Goal: Task Accomplishment & Management: Complete application form

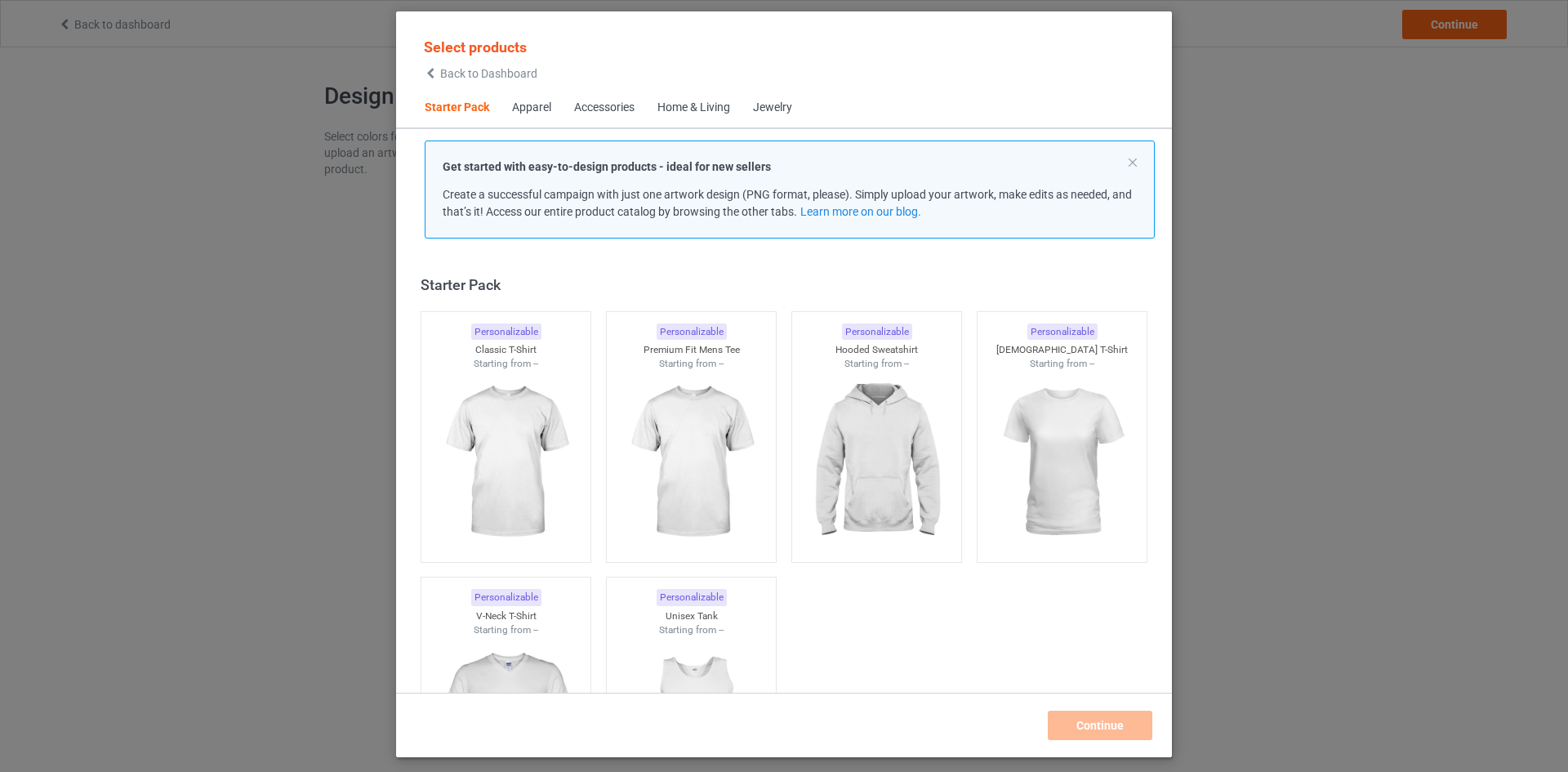
scroll to position [21, 0]
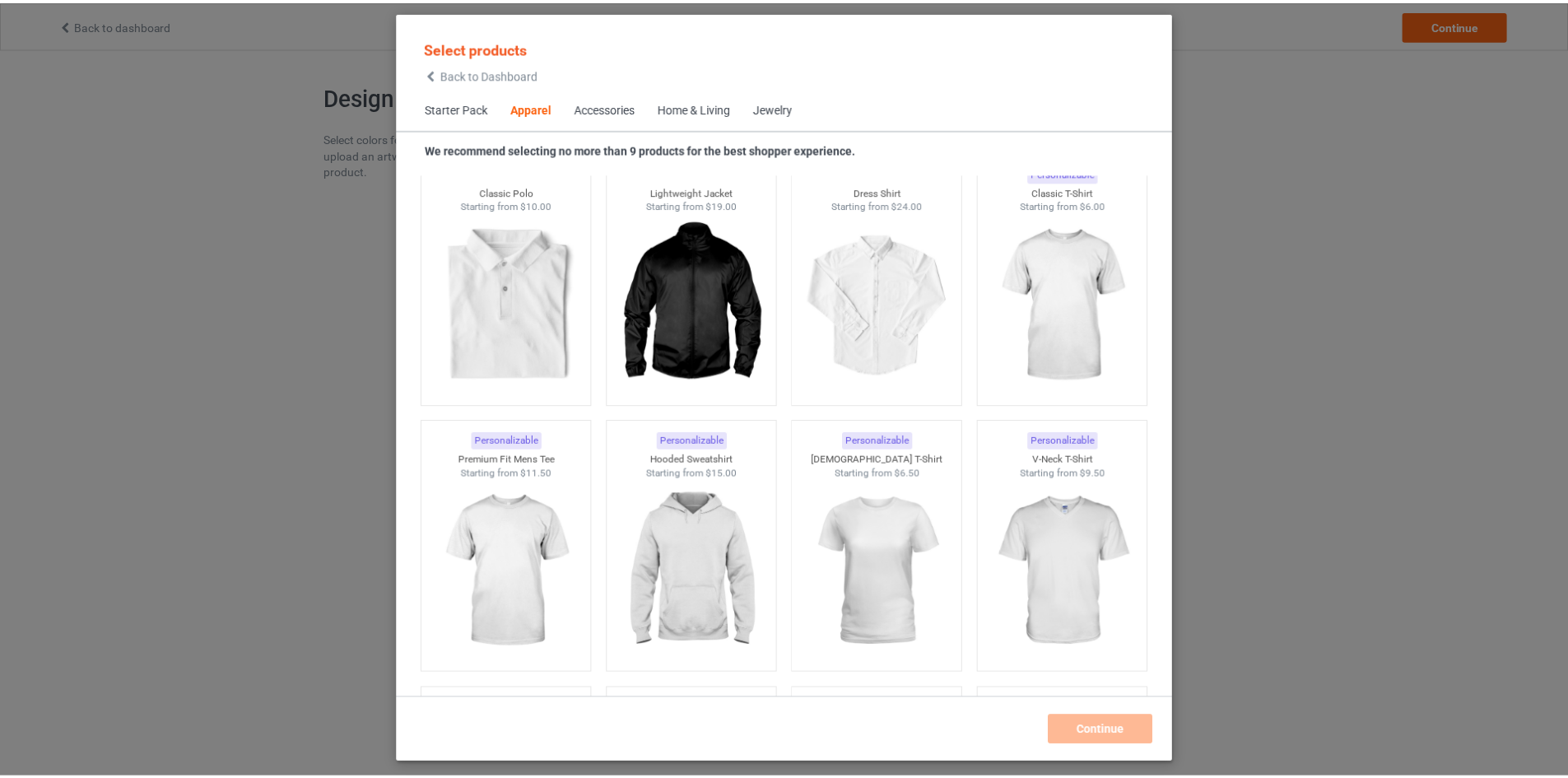
scroll to position [673, 0]
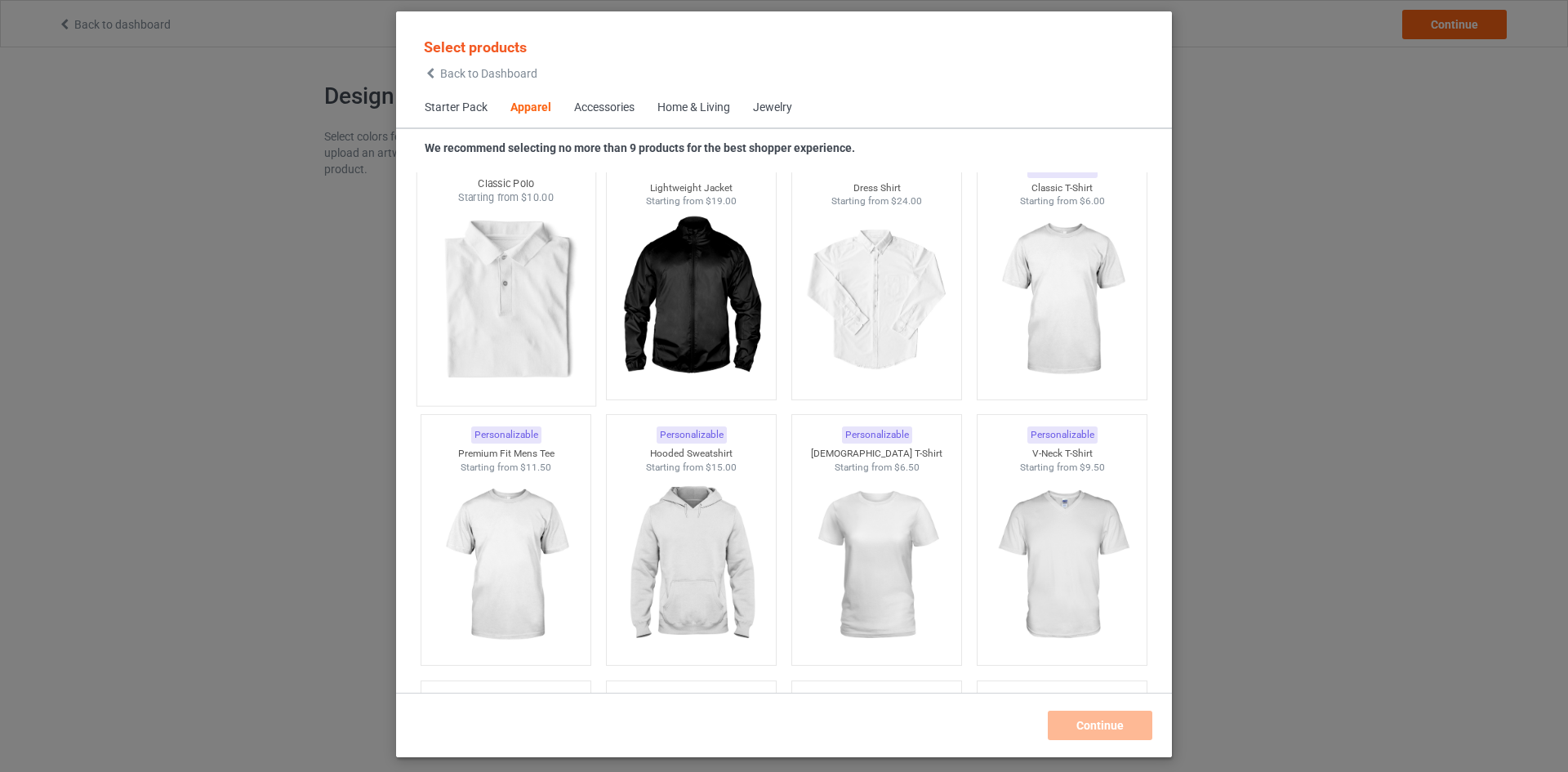
click at [523, 318] on img at bounding box center [505, 300] width 154 height 192
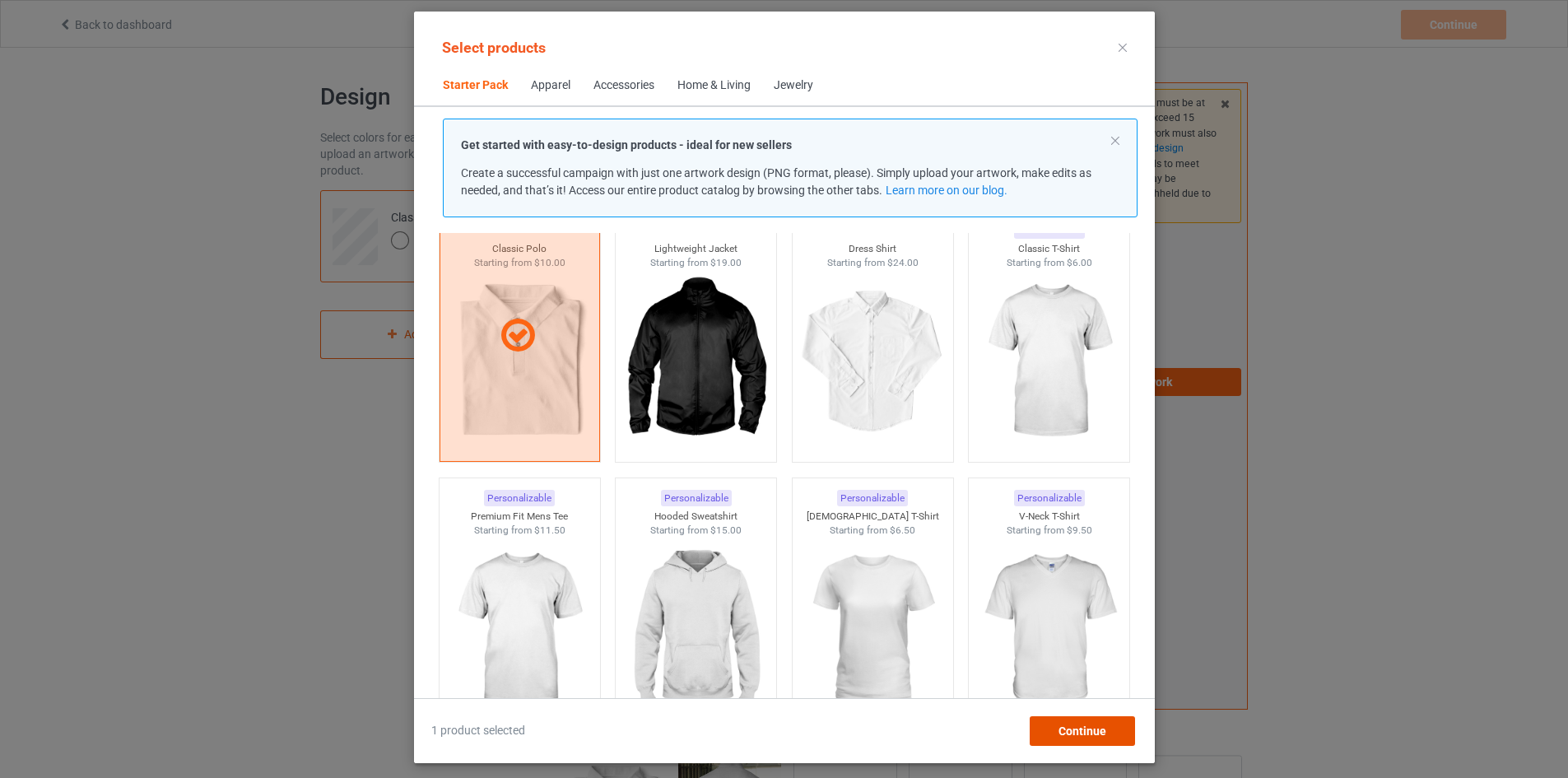
click at [1074, 740] on div "Continue" at bounding box center [1080, 731] width 105 height 30
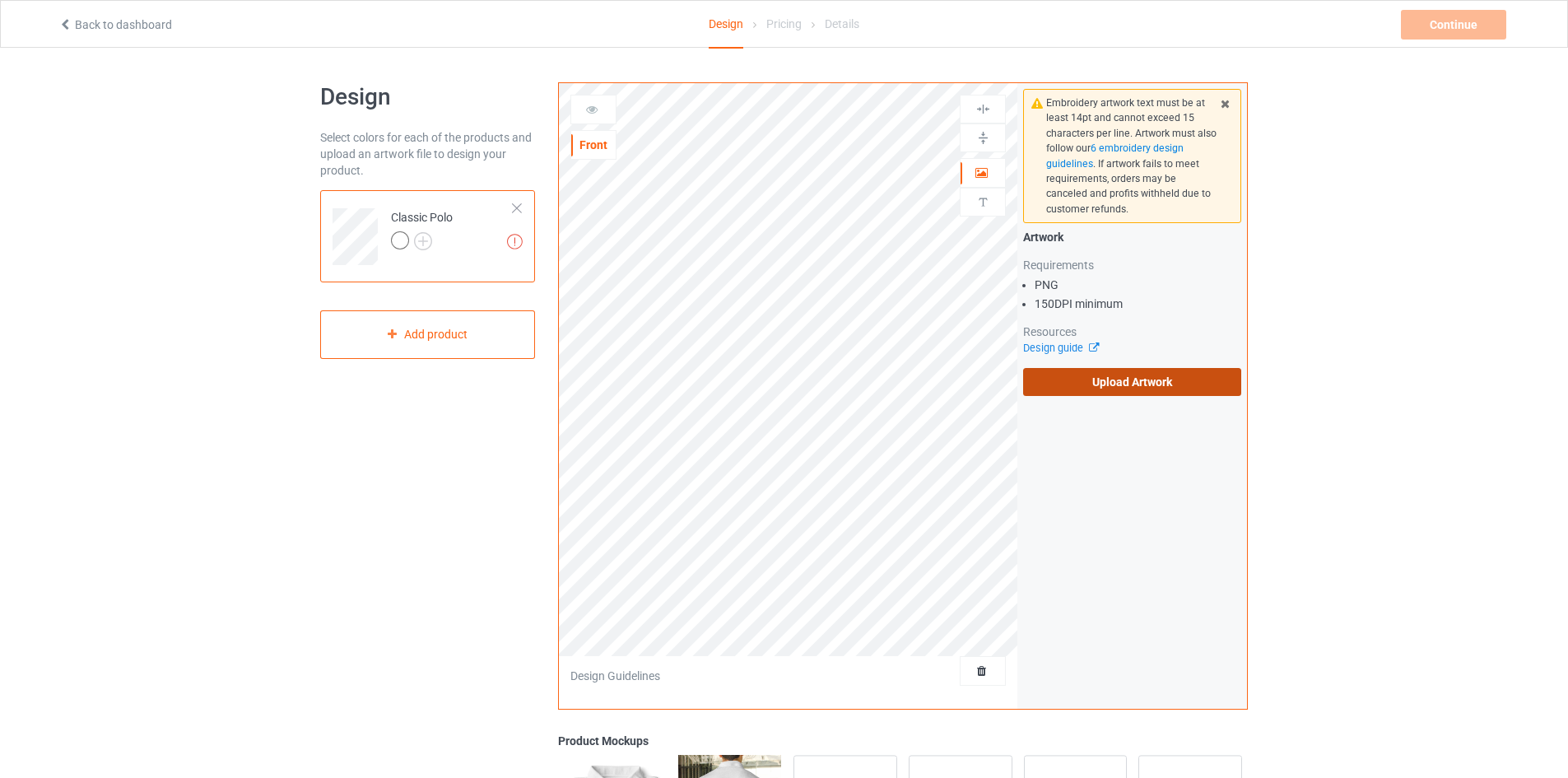
click at [1118, 380] on label "Upload Artwork" at bounding box center [1131, 382] width 218 height 28
click at [0, 0] on input "Upload Artwork" at bounding box center [0, 0] width 0 height 0
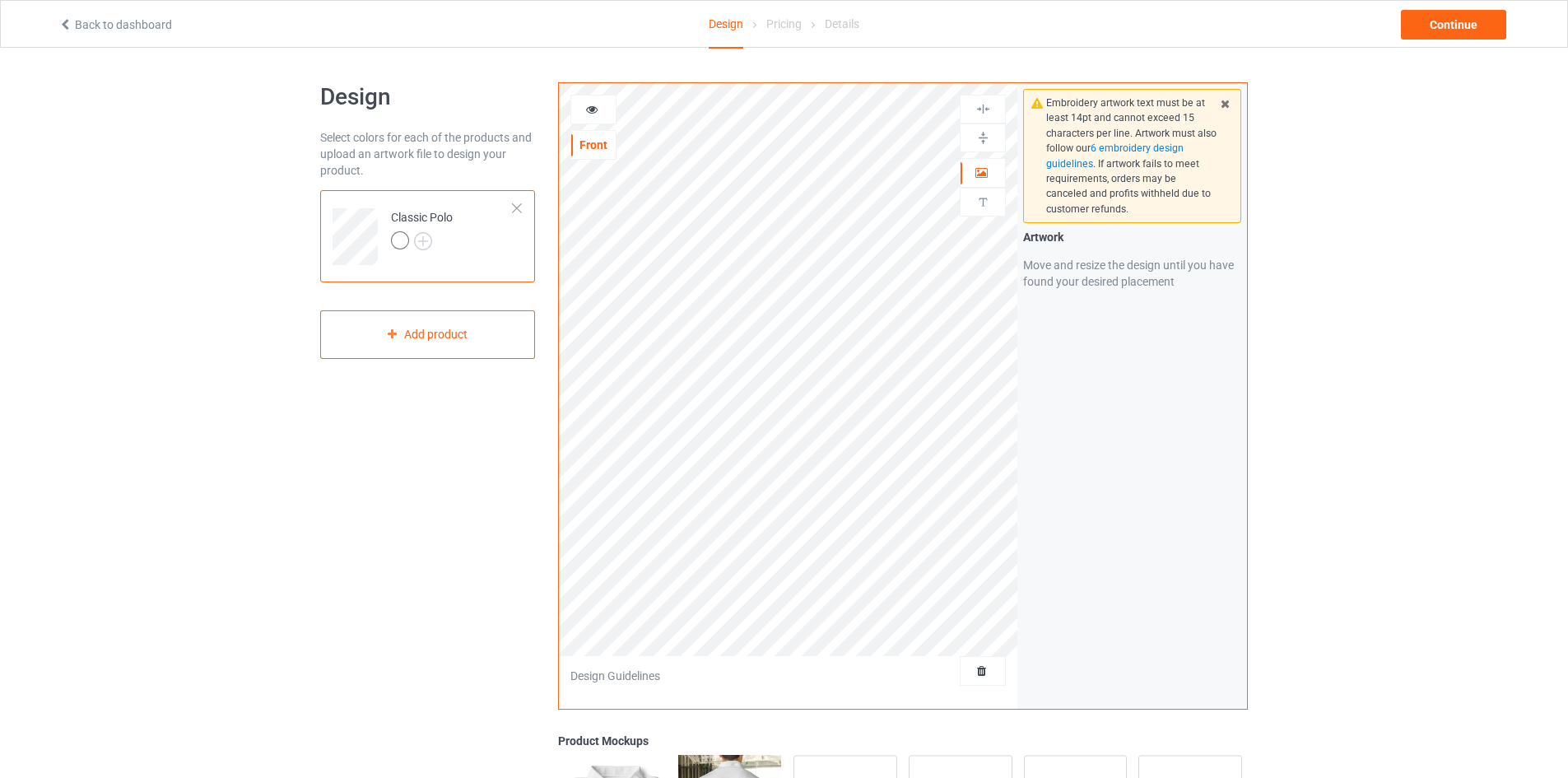
click at [1055, 352] on div "Embroidery artwork text must be at least 14pt and cannot exceed 15 characters p…" at bounding box center [1131, 395] width 229 height 626
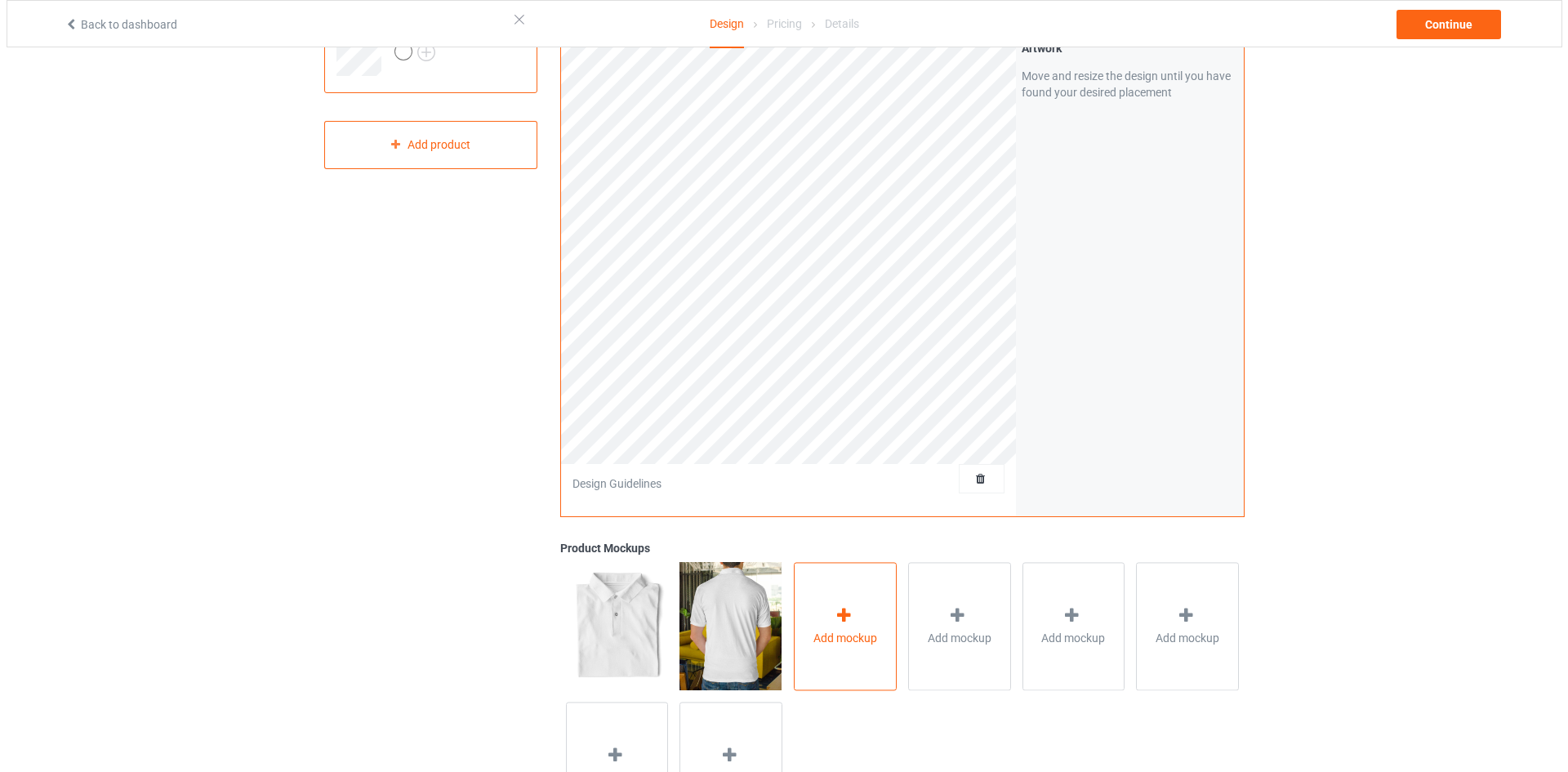
scroll to position [187, 0]
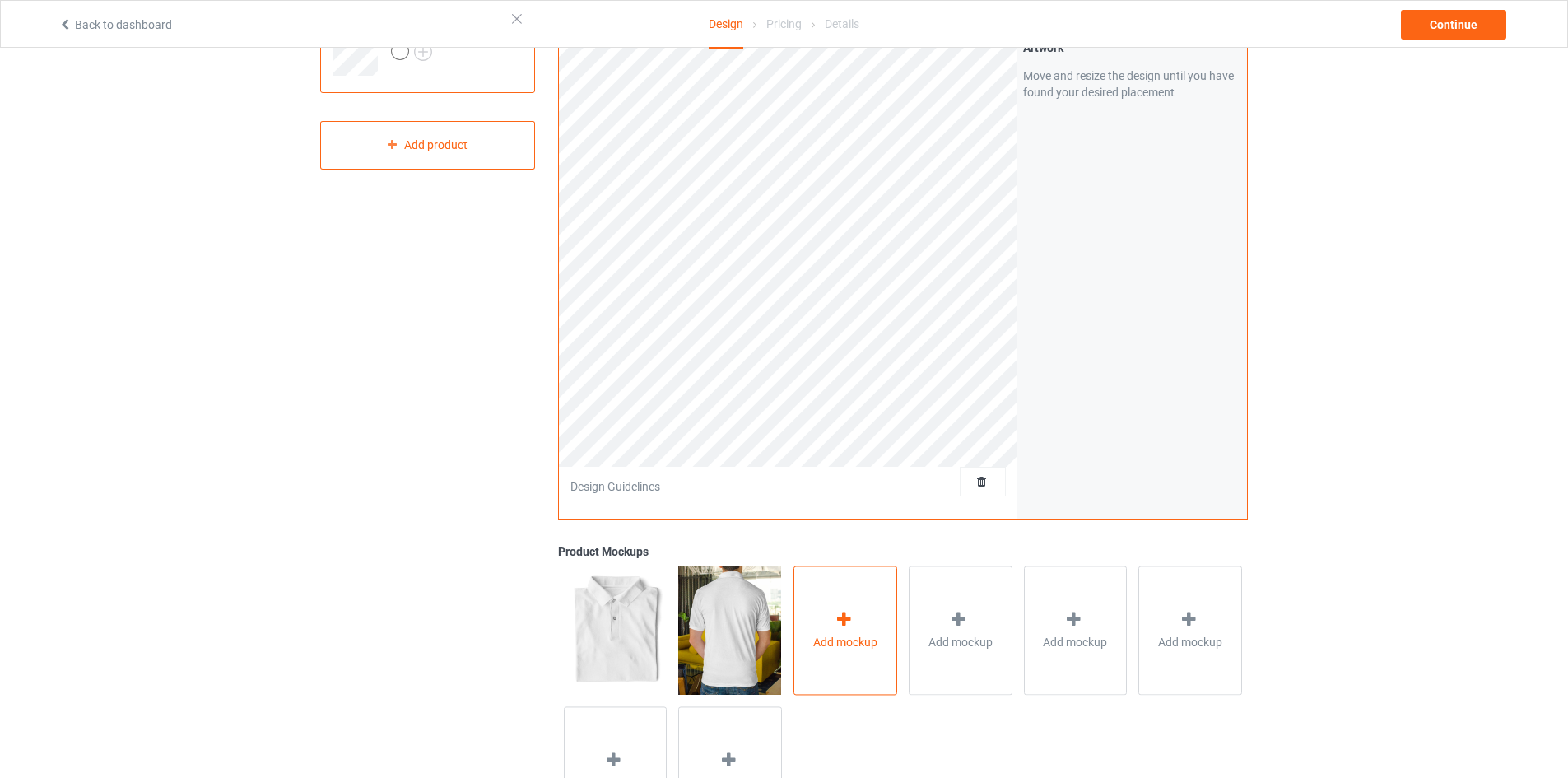
click at [862, 671] on div "Add mockup" at bounding box center [845, 630] width 104 height 129
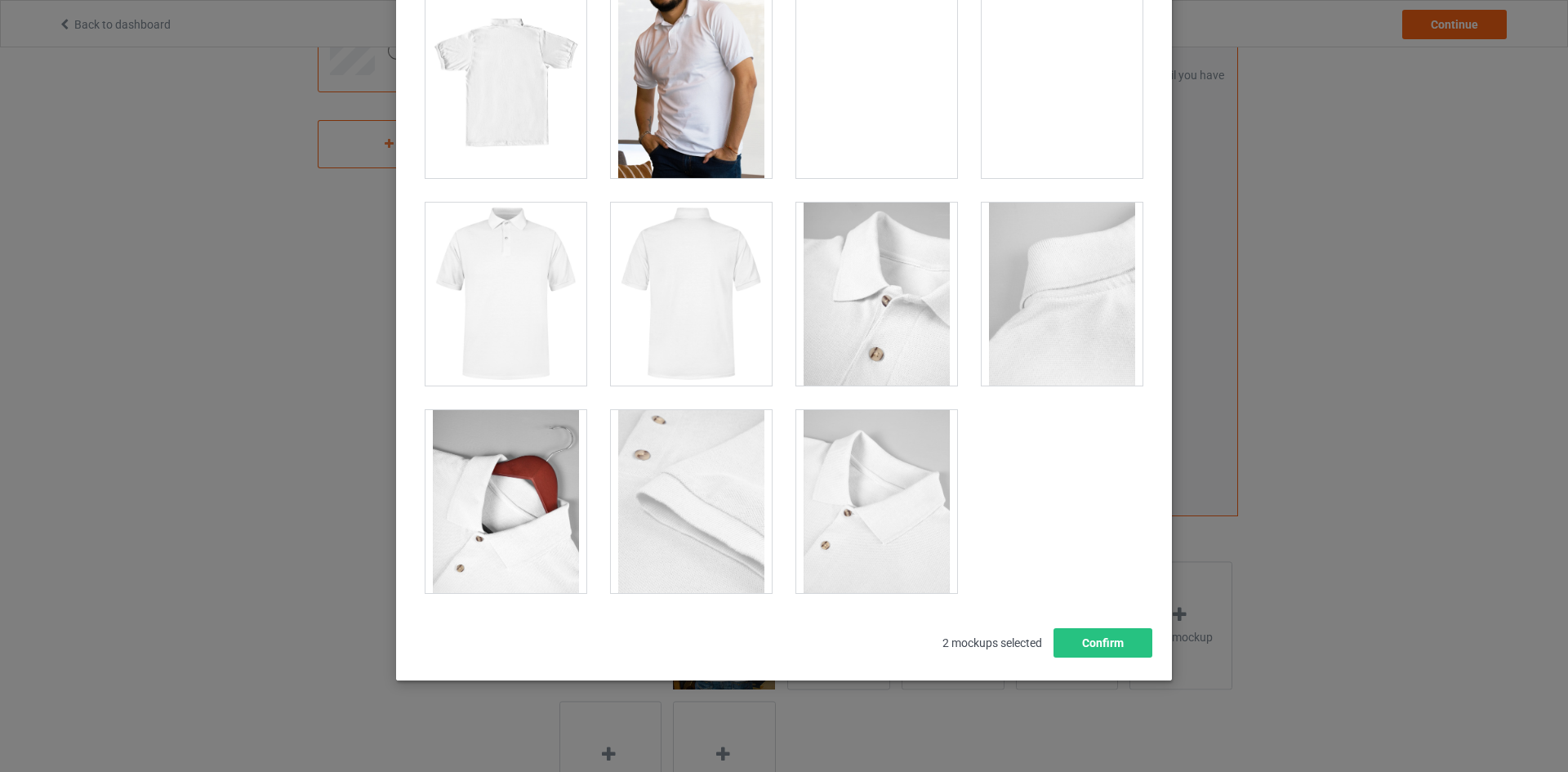
scroll to position [0, 0]
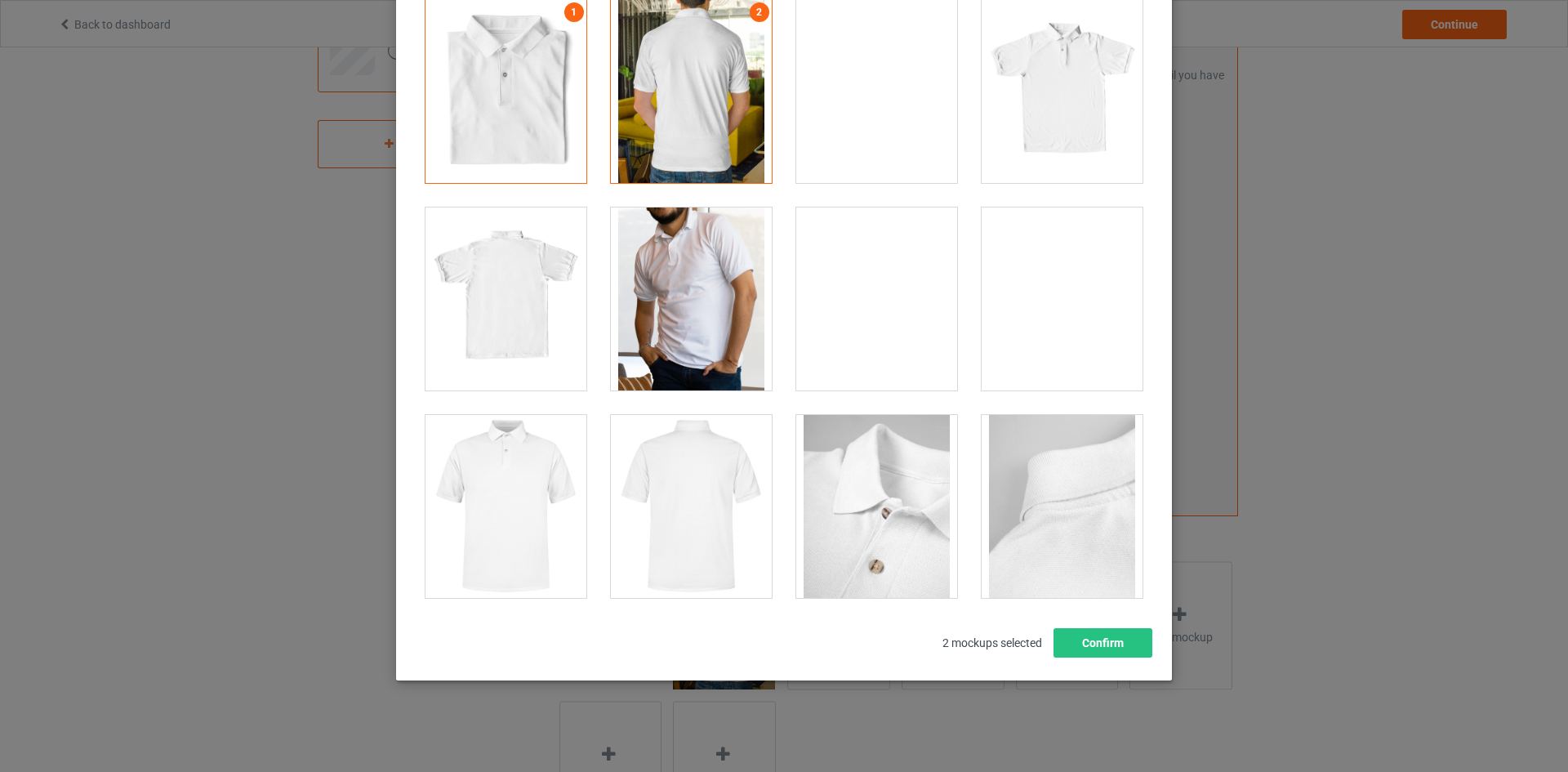
click at [920, 302] on div at bounding box center [877, 298] width 161 height 183
click at [1085, 645] on button "Confirm" at bounding box center [1102, 643] width 99 height 30
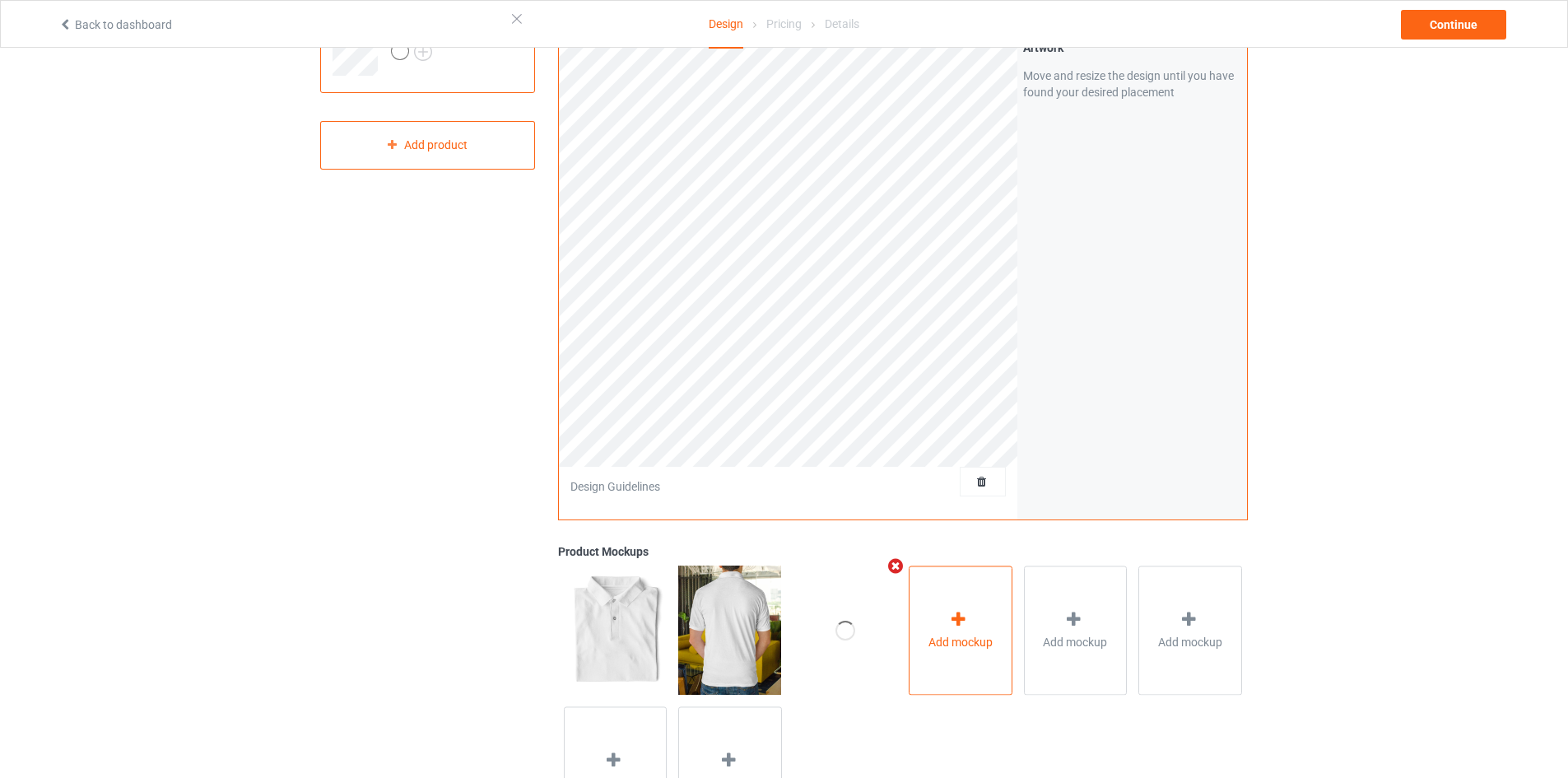
click at [964, 645] on span "Add mockup" at bounding box center [960, 641] width 65 height 16
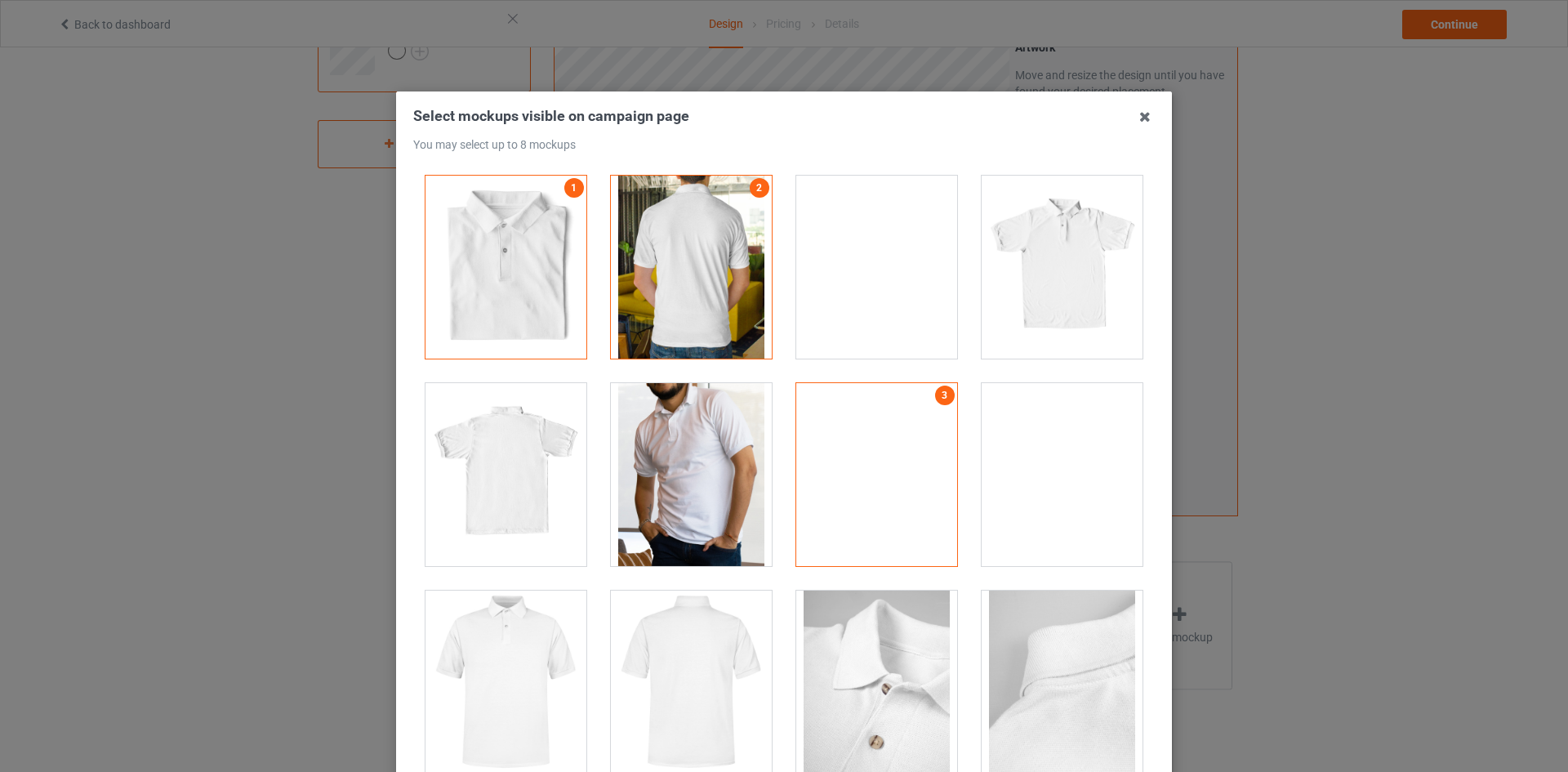
click at [735, 495] on div at bounding box center [692, 474] width 161 height 183
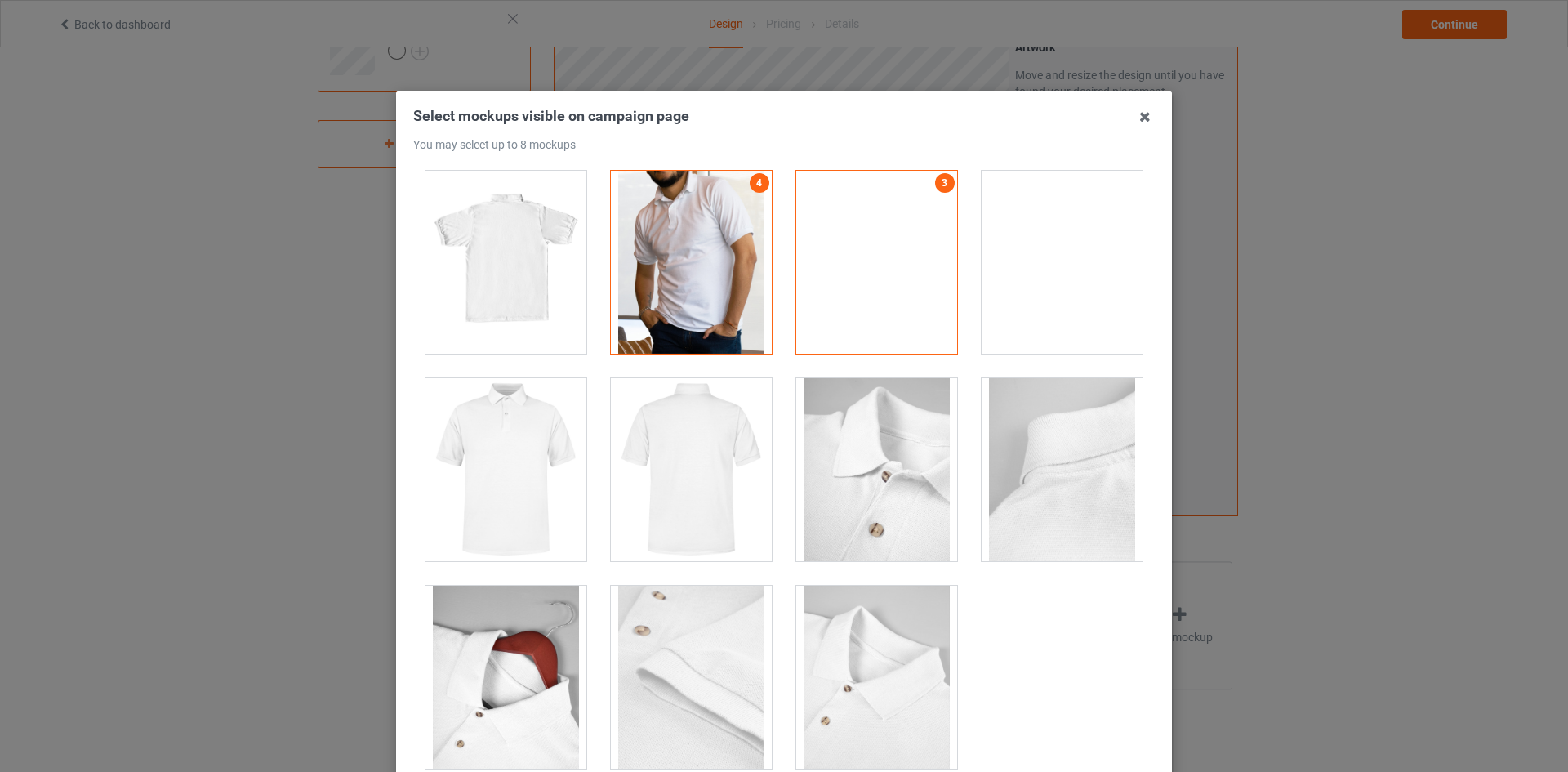
scroll to position [176, 0]
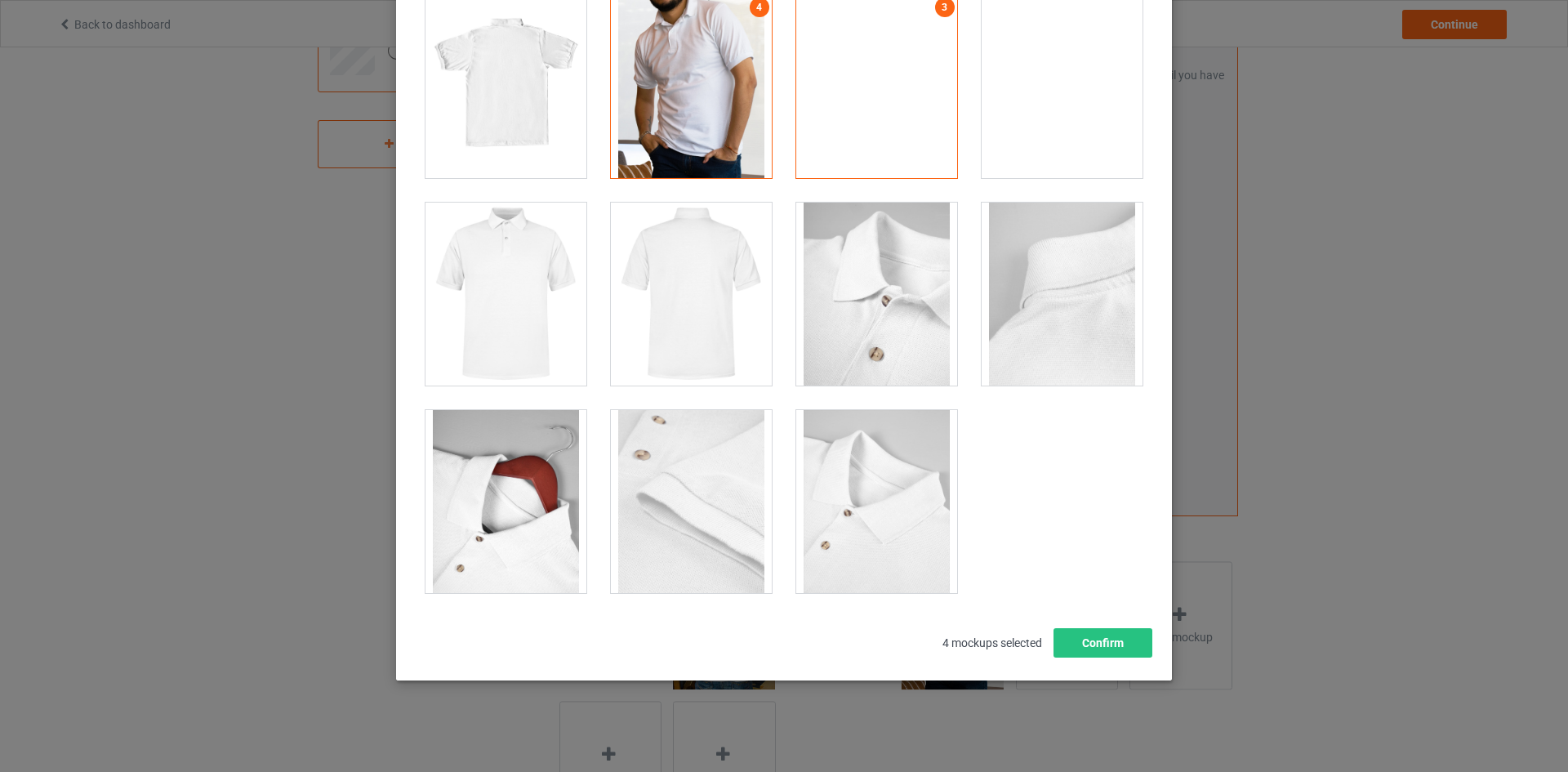
click at [500, 471] on div at bounding box center [506, 501] width 161 height 183
click at [674, 454] on div at bounding box center [692, 501] width 161 height 183
click at [874, 315] on div at bounding box center [877, 294] width 161 height 183
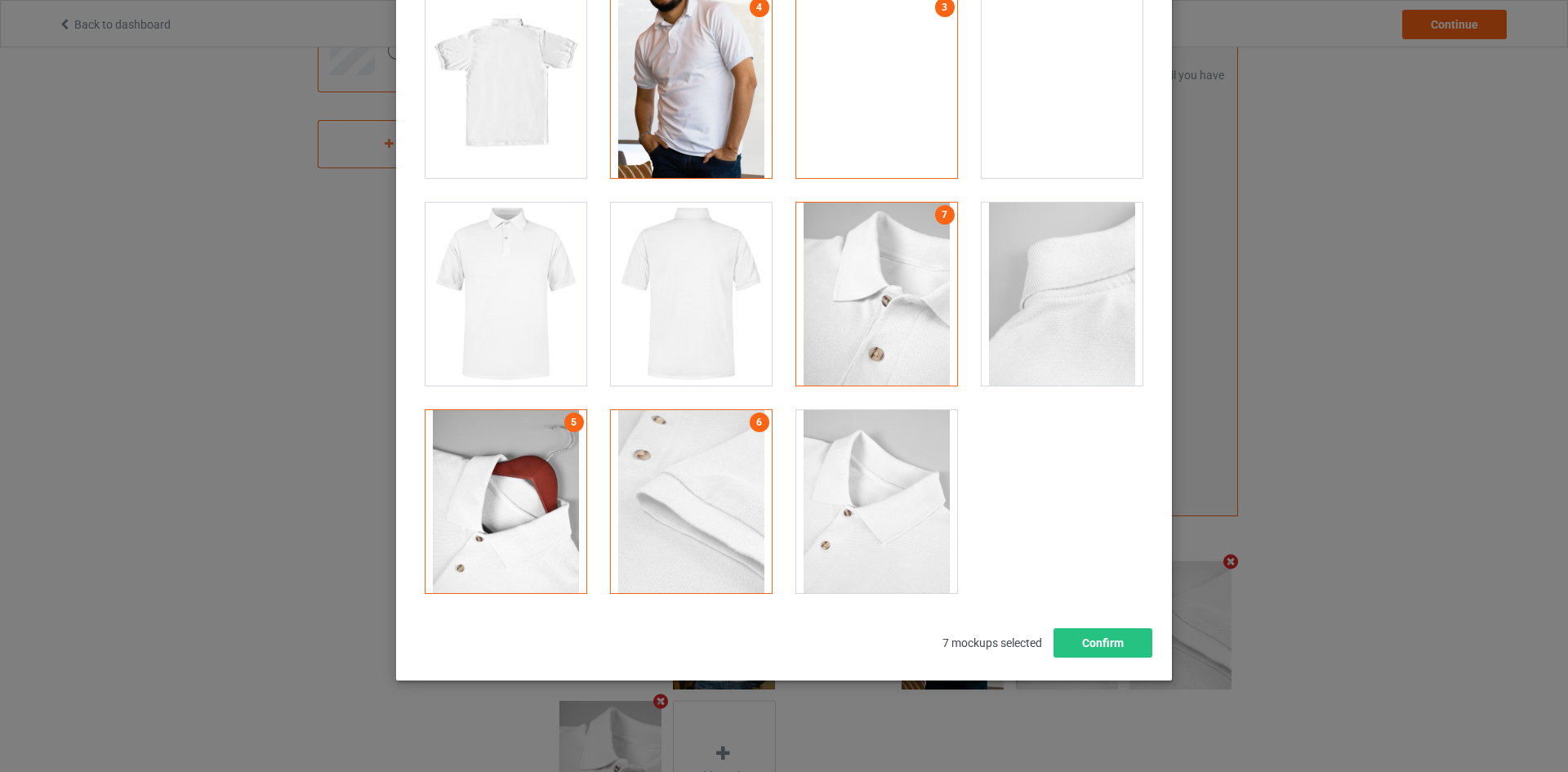
scroll to position [0, 0]
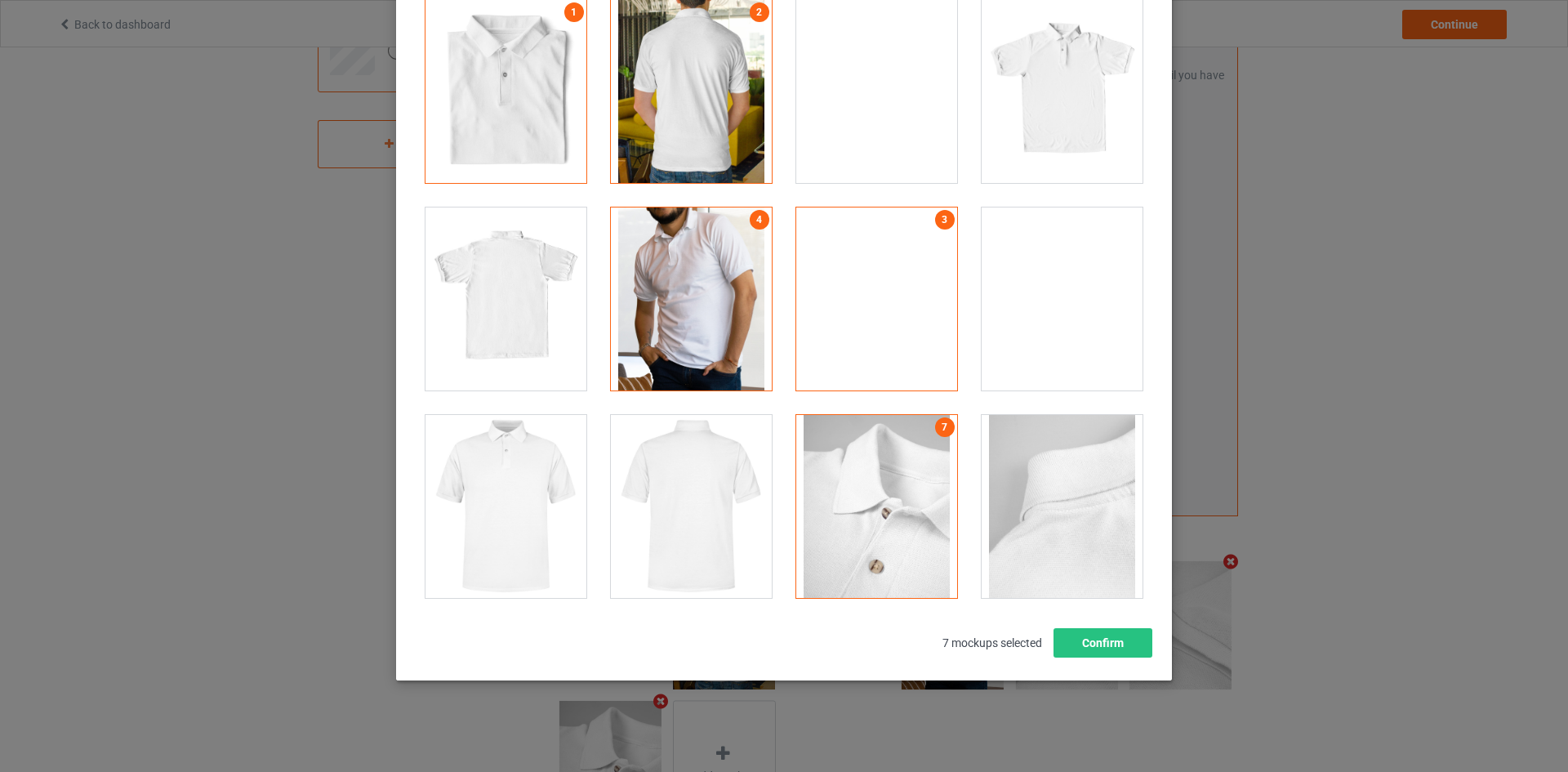
click at [1029, 346] on div at bounding box center [1062, 298] width 161 height 183
click at [889, 128] on div at bounding box center [877, 91] width 161 height 183
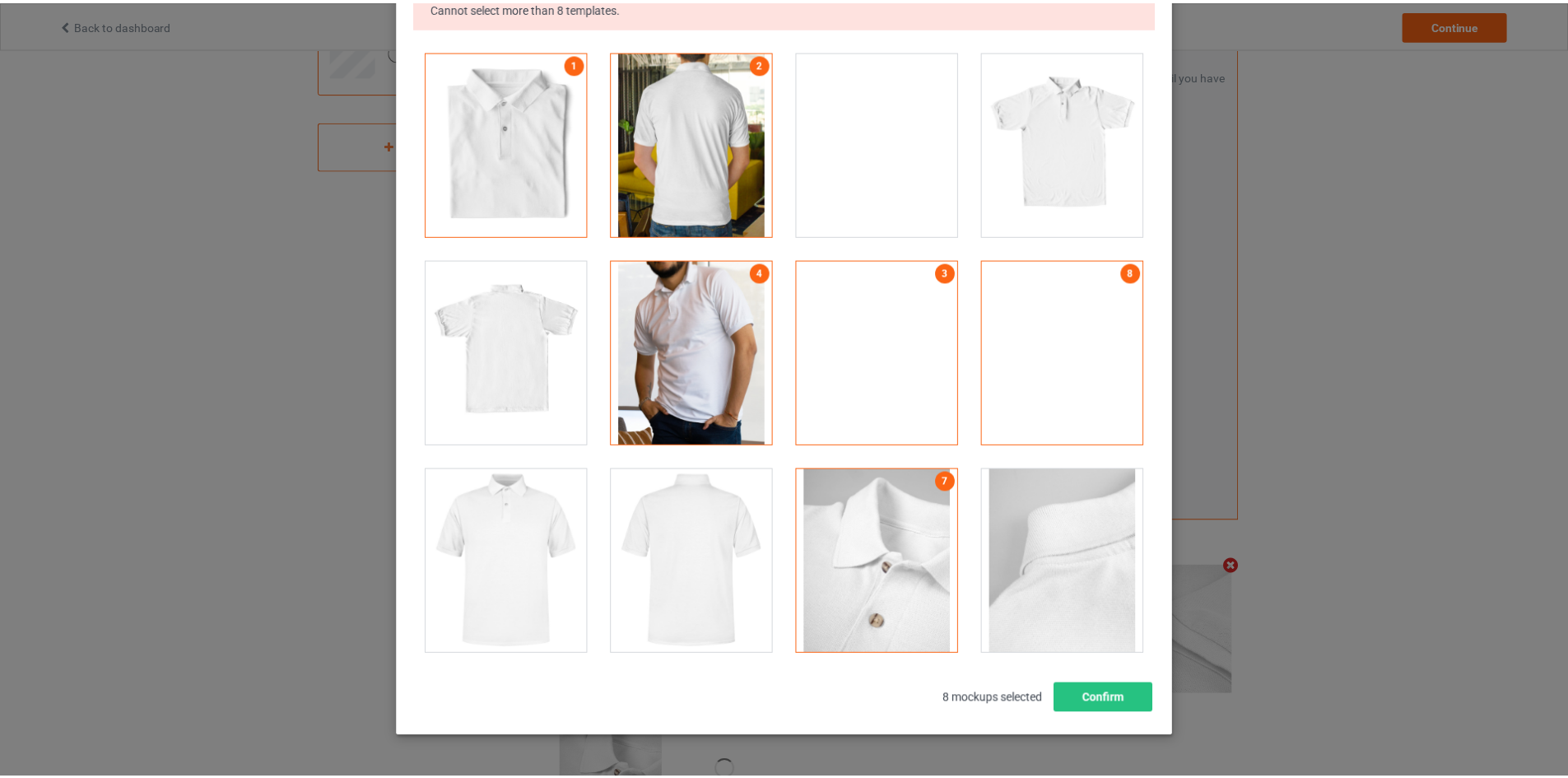
scroll to position [228, 0]
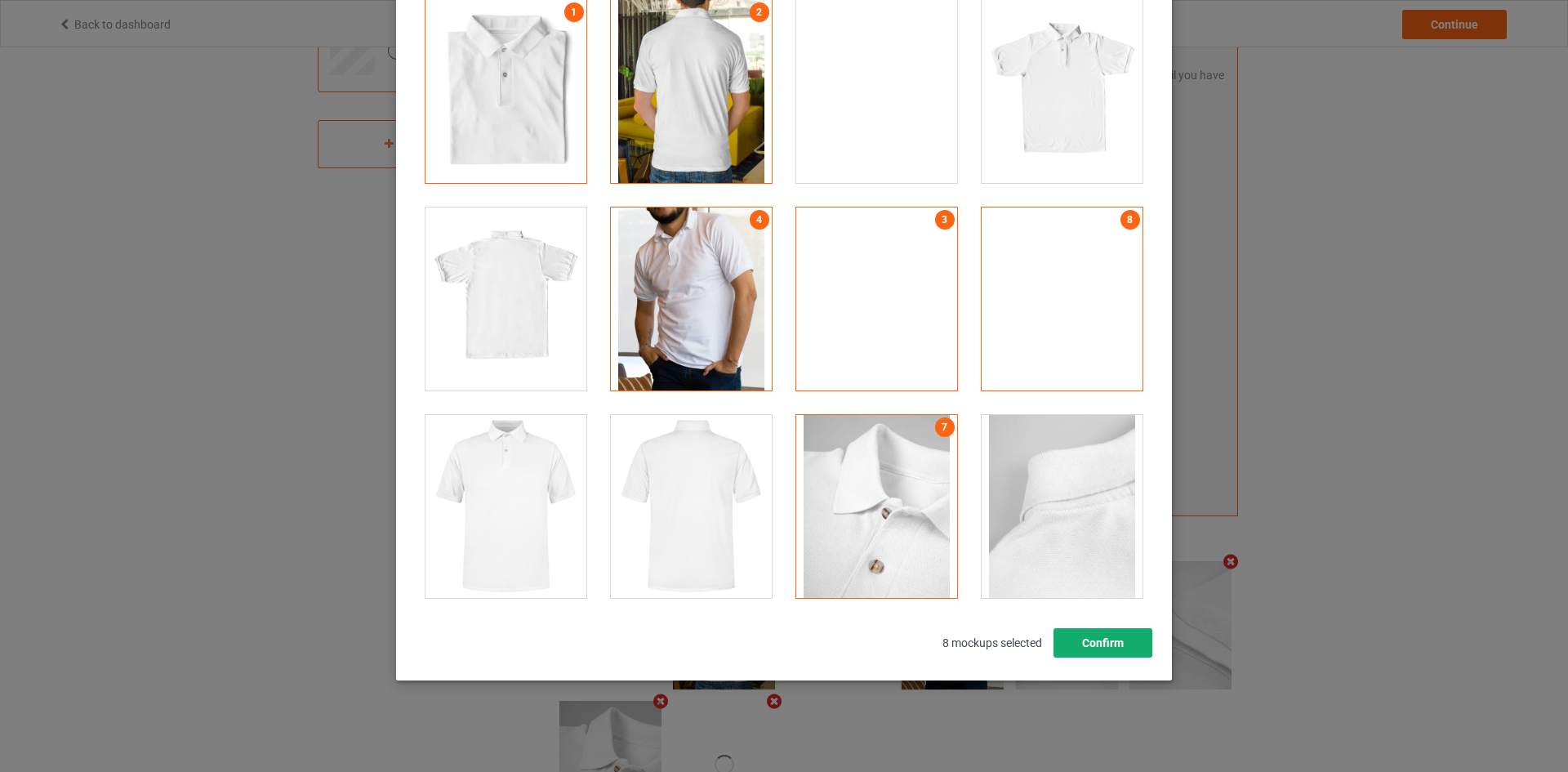
click at [1071, 630] on button "Confirm" at bounding box center [1102, 643] width 99 height 30
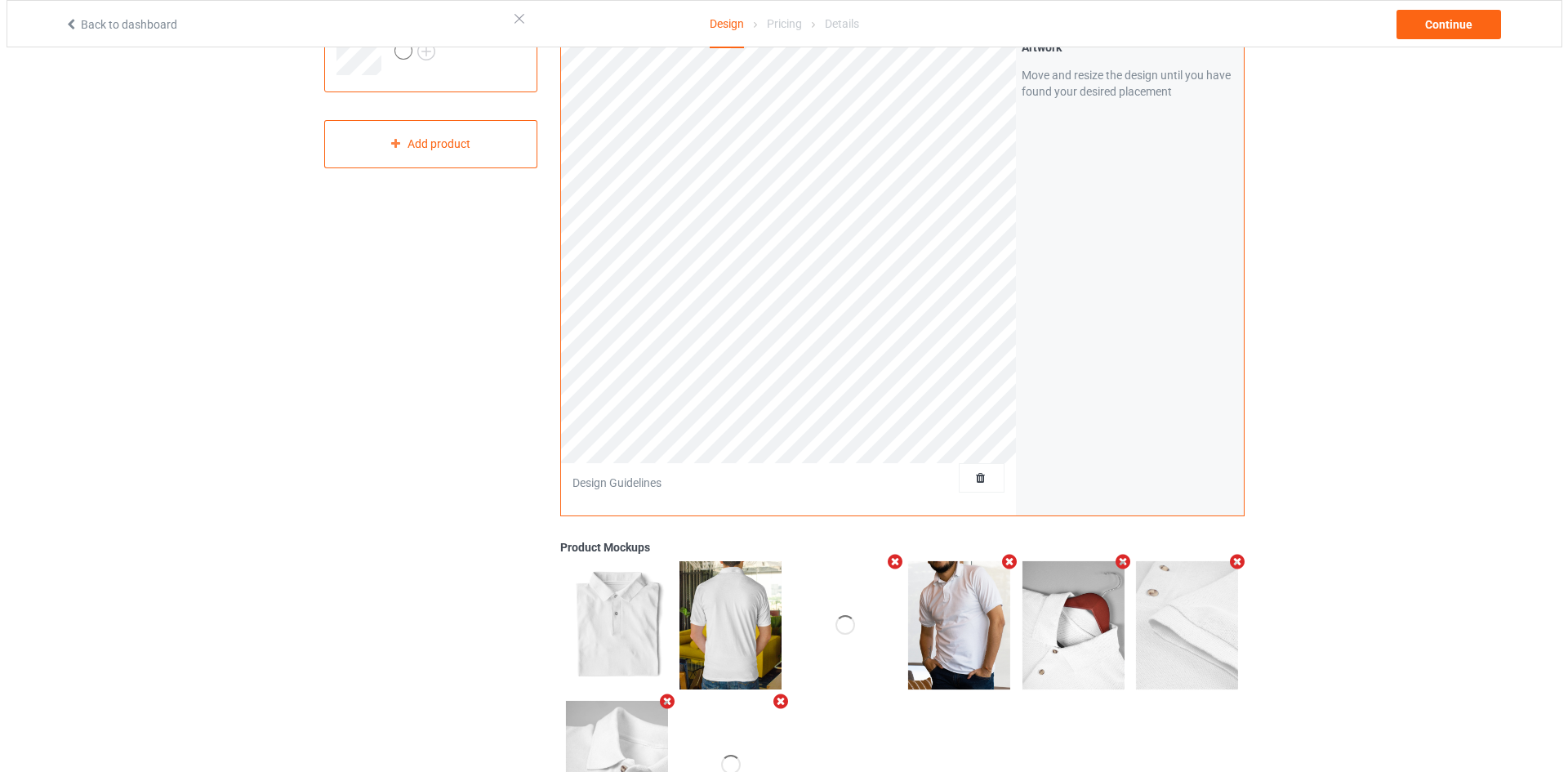
scroll to position [0, 0]
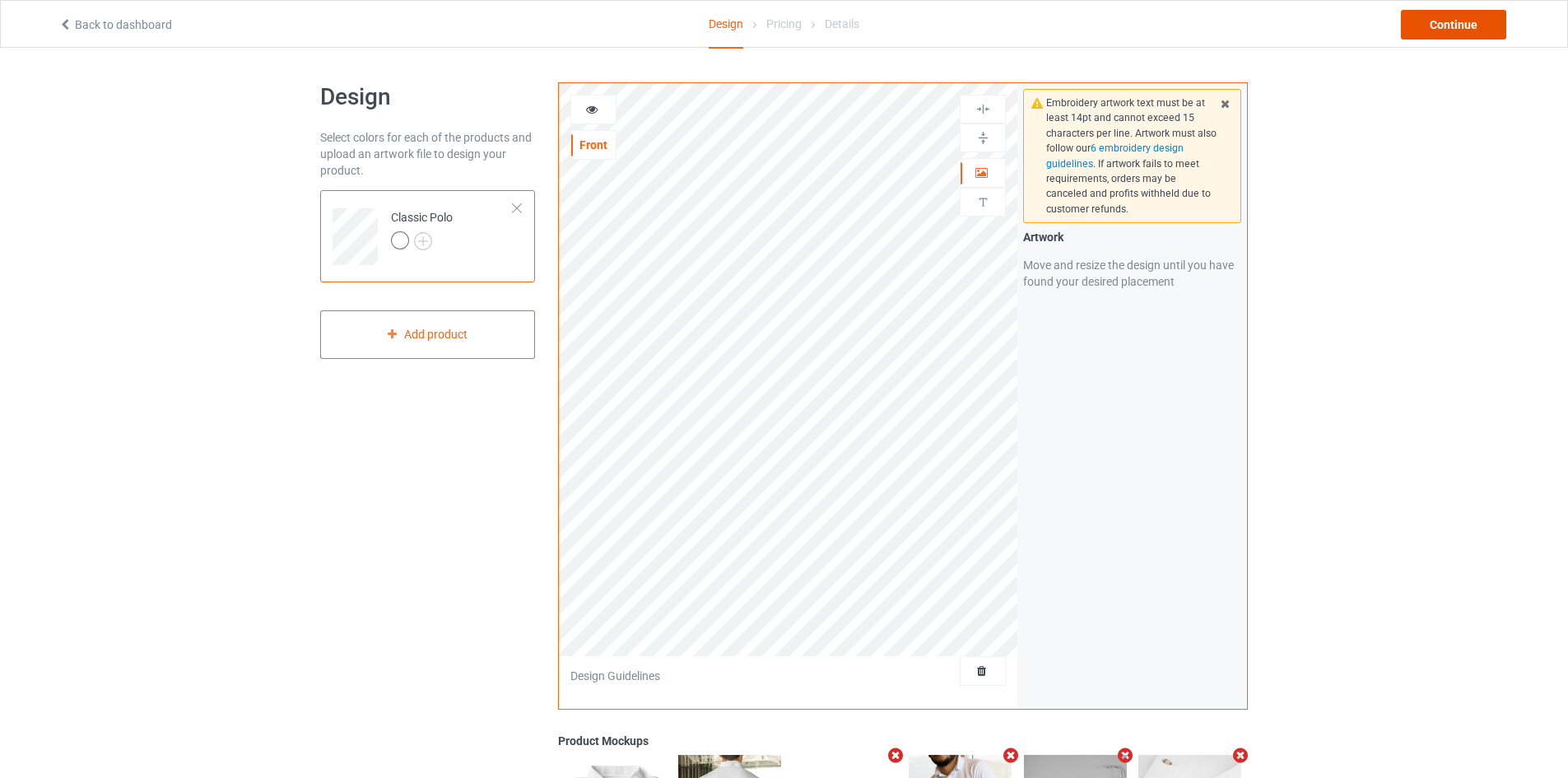
click at [1446, 30] on div "Continue" at bounding box center [1452, 24] width 105 height 30
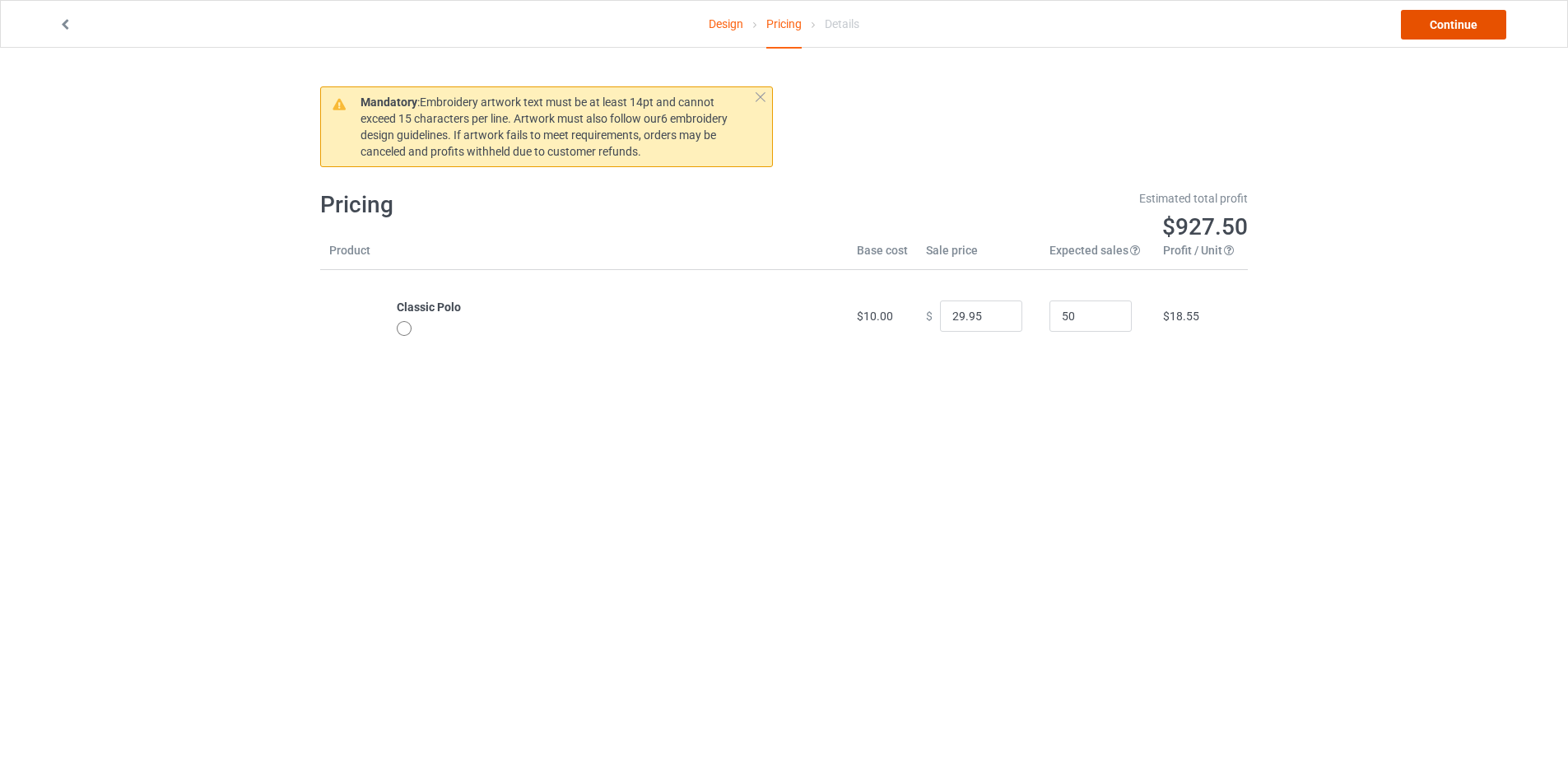
click at [1446, 30] on link "Continue" at bounding box center [1452, 24] width 105 height 30
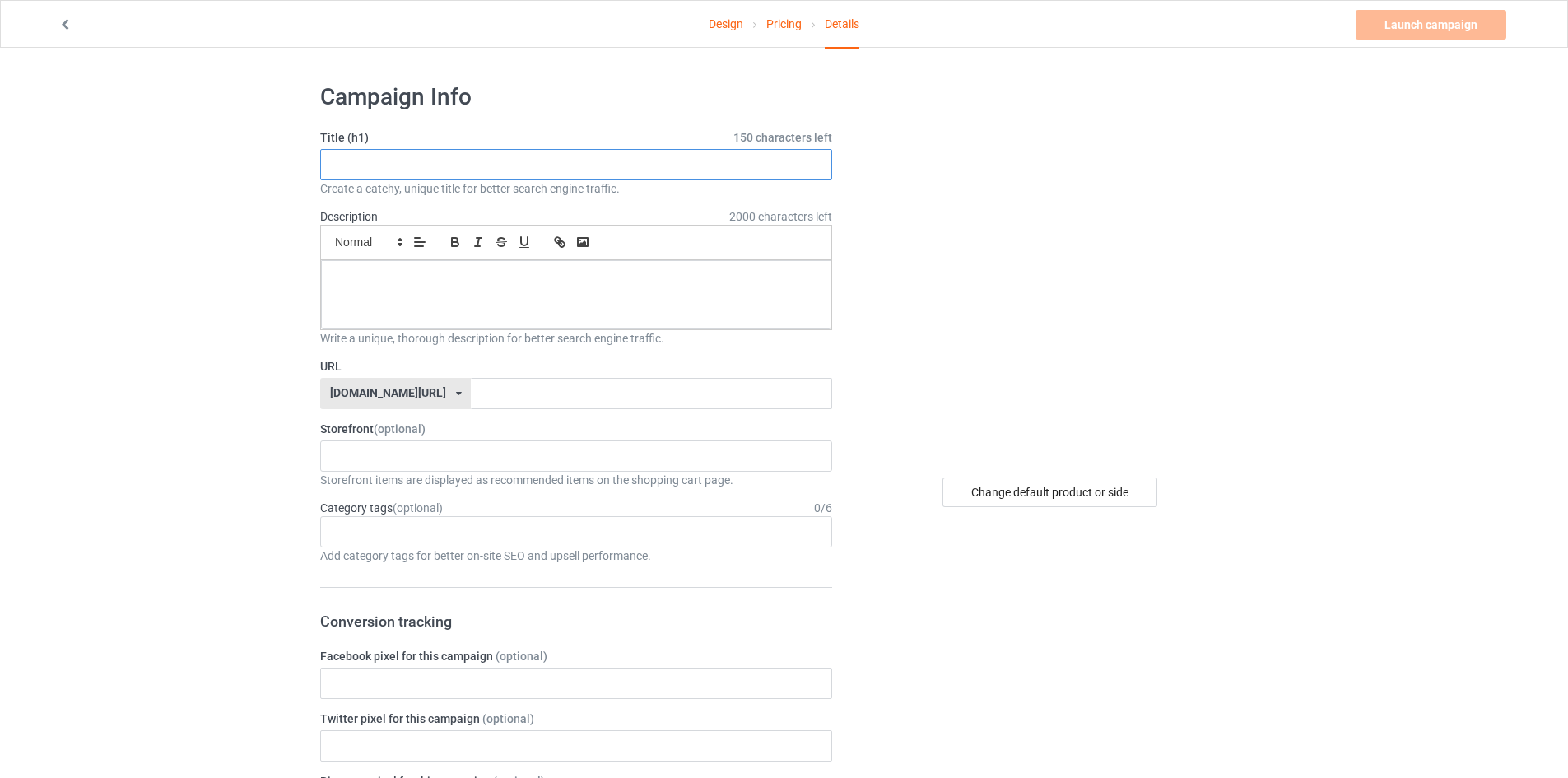
click at [824, 166] on input "text" at bounding box center [575, 165] width 512 height 31
type input "ssacxzcxzc"
click at [721, 290] on div at bounding box center [575, 295] width 510 height 69
click at [721, 290] on div "c" at bounding box center [575, 295] width 510 height 69
click at [617, 391] on input "text" at bounding box center [651, 393] width 360 height 31
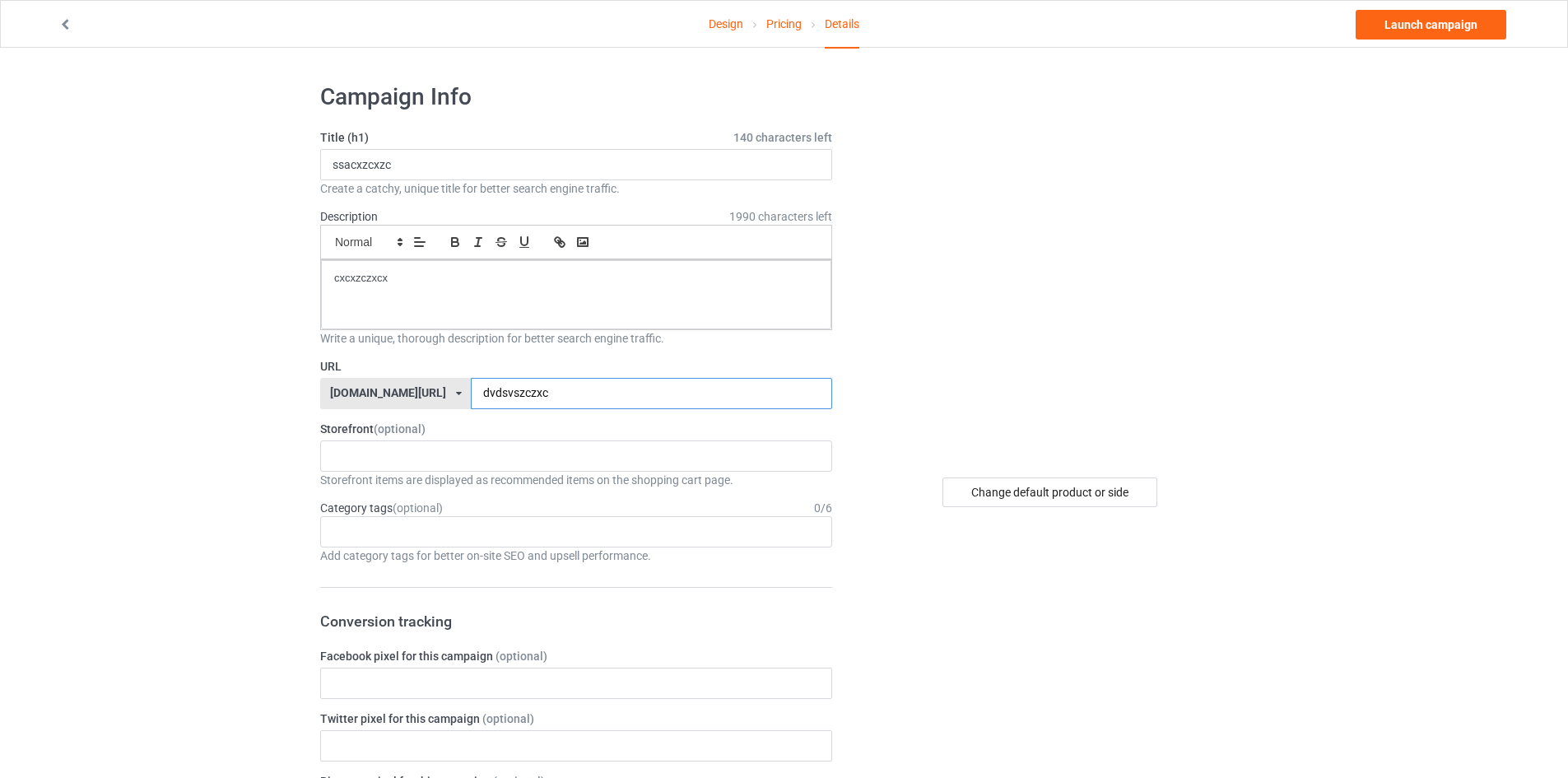
type input "dvdsvszczxc"
click at [857, 495] on div "Change default product or side" at bounding box center [1050, 492] width 392 height 30
click at [1429, 3] on div "Design Pricing Details Launch campaign" at bounding box center [784, 24] width 1474 height 46
click at [1417, 22] on link "Launch campaign" at bounding box center [1430, 24] width 150 height 30
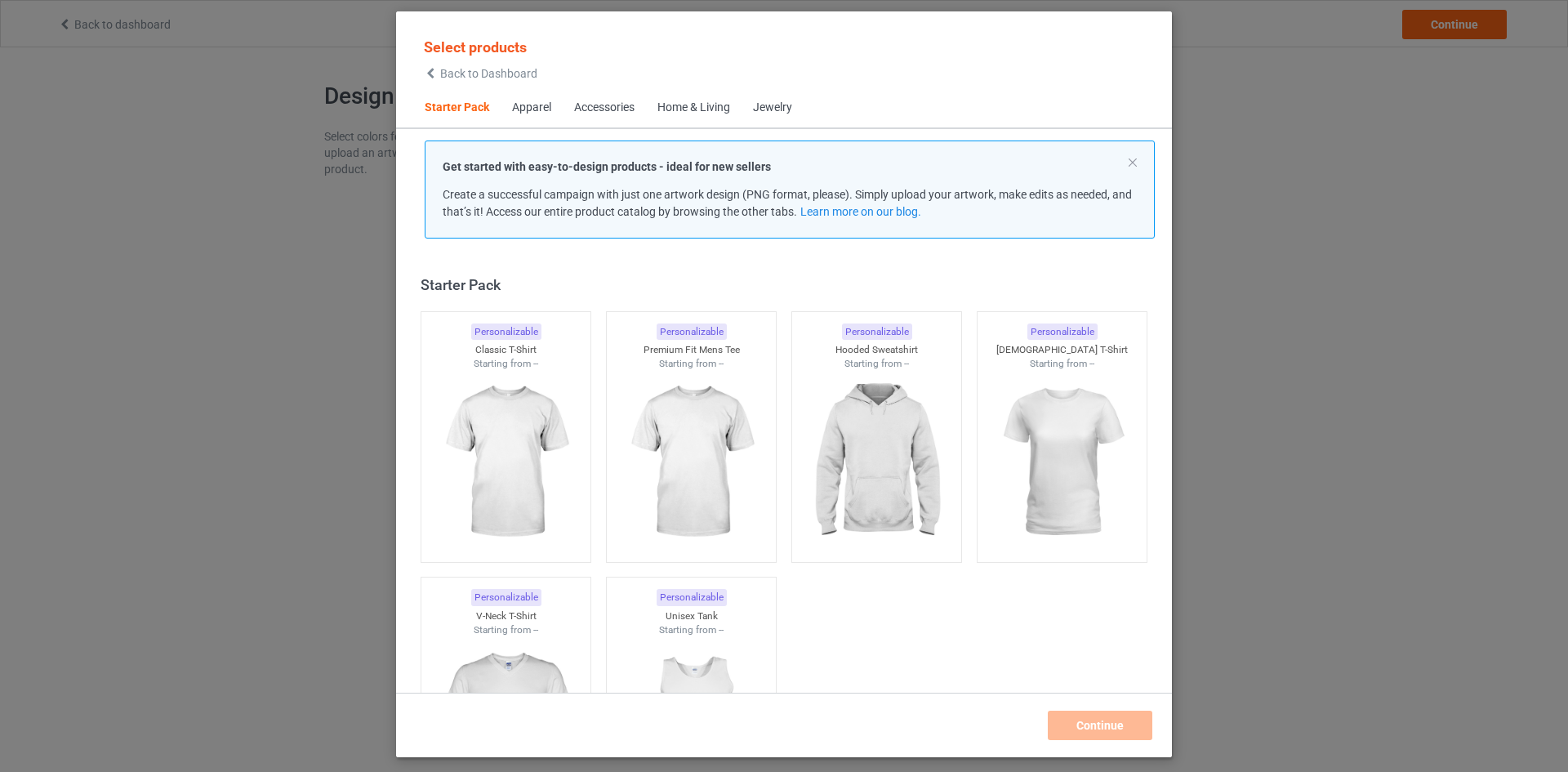
scroll to position [21, 0]
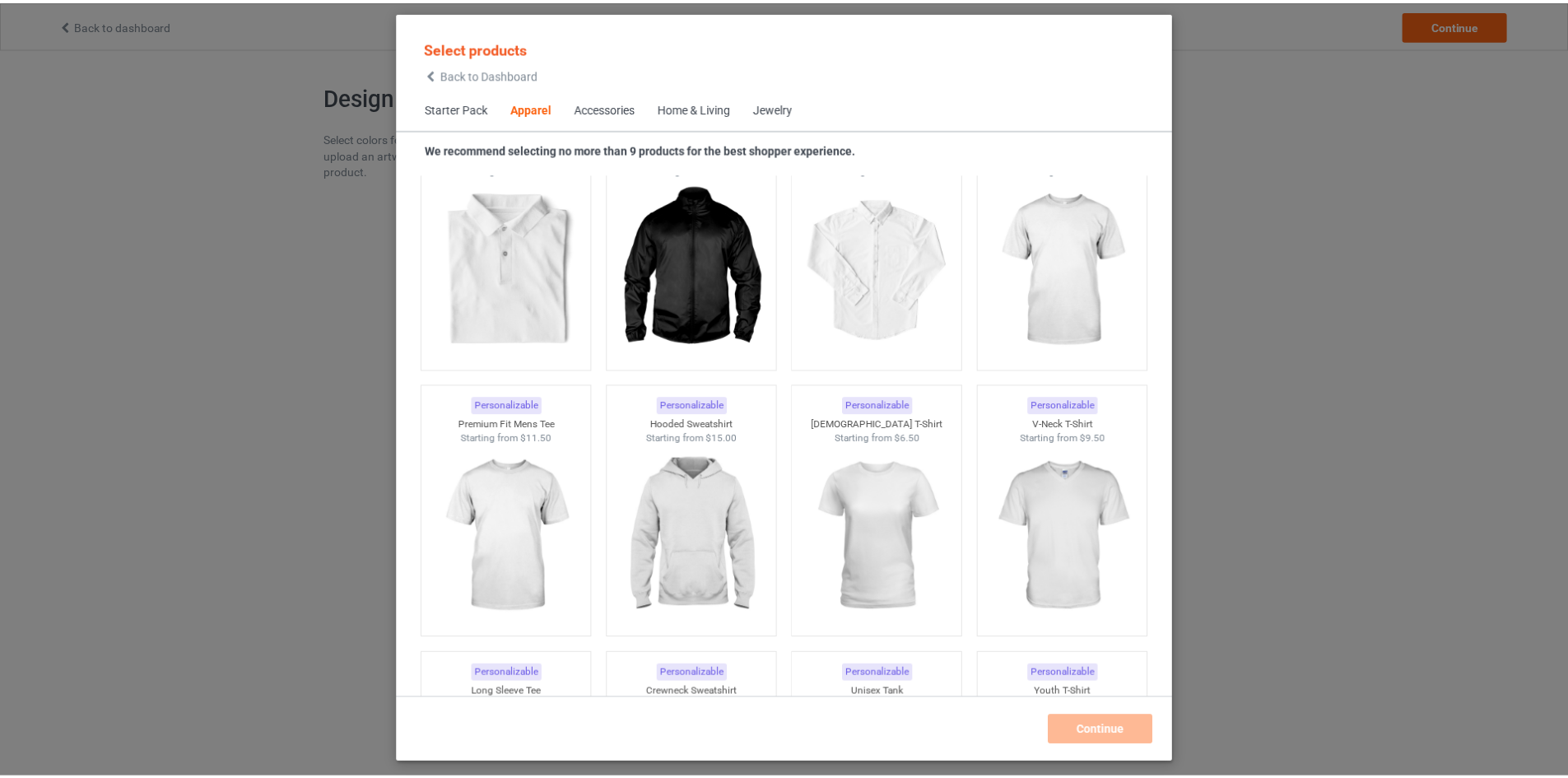
scroll to position [707, 0]
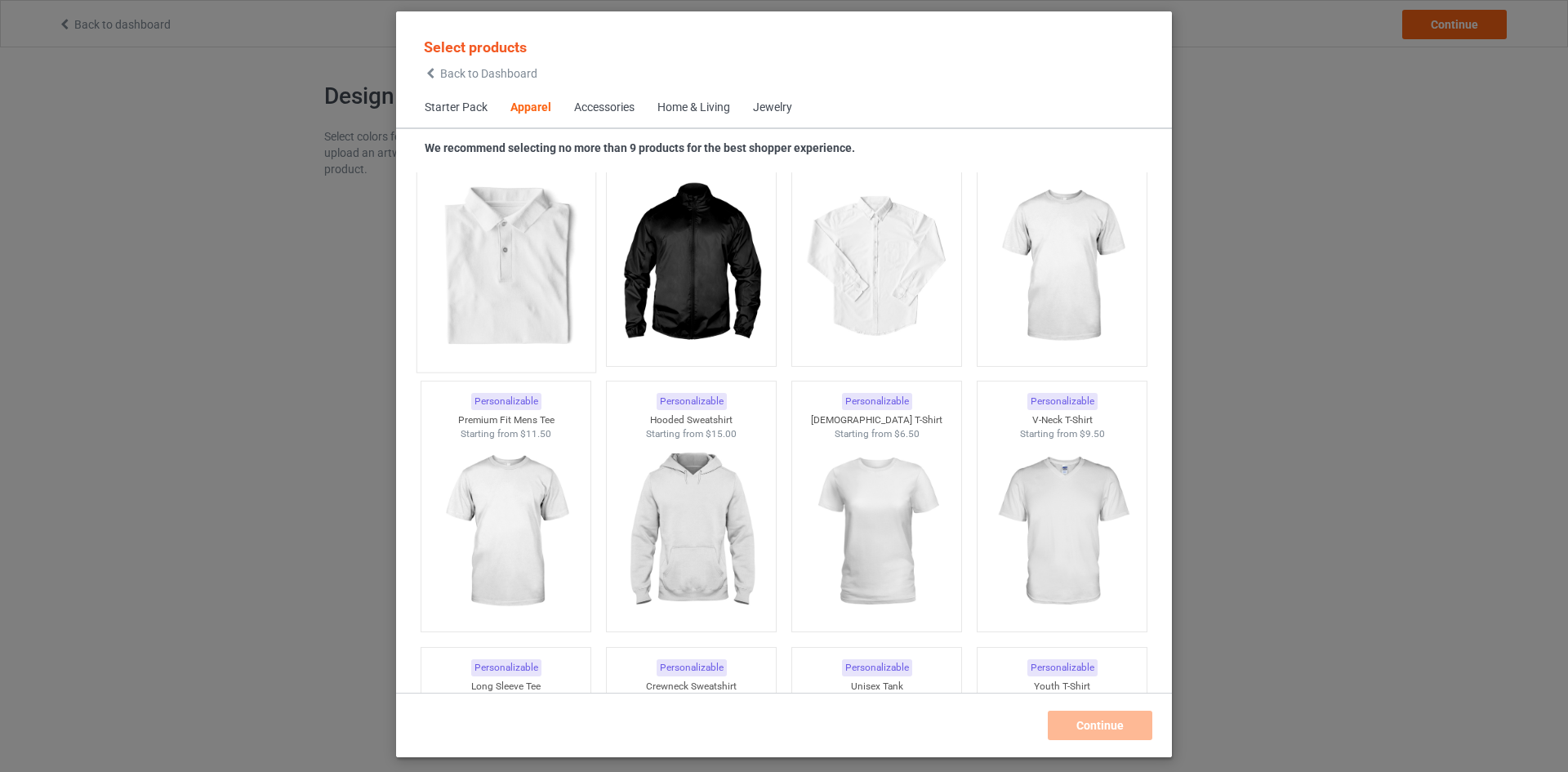
click at [506, 325] on img at bounding box center [505, 267] width 154 height 192
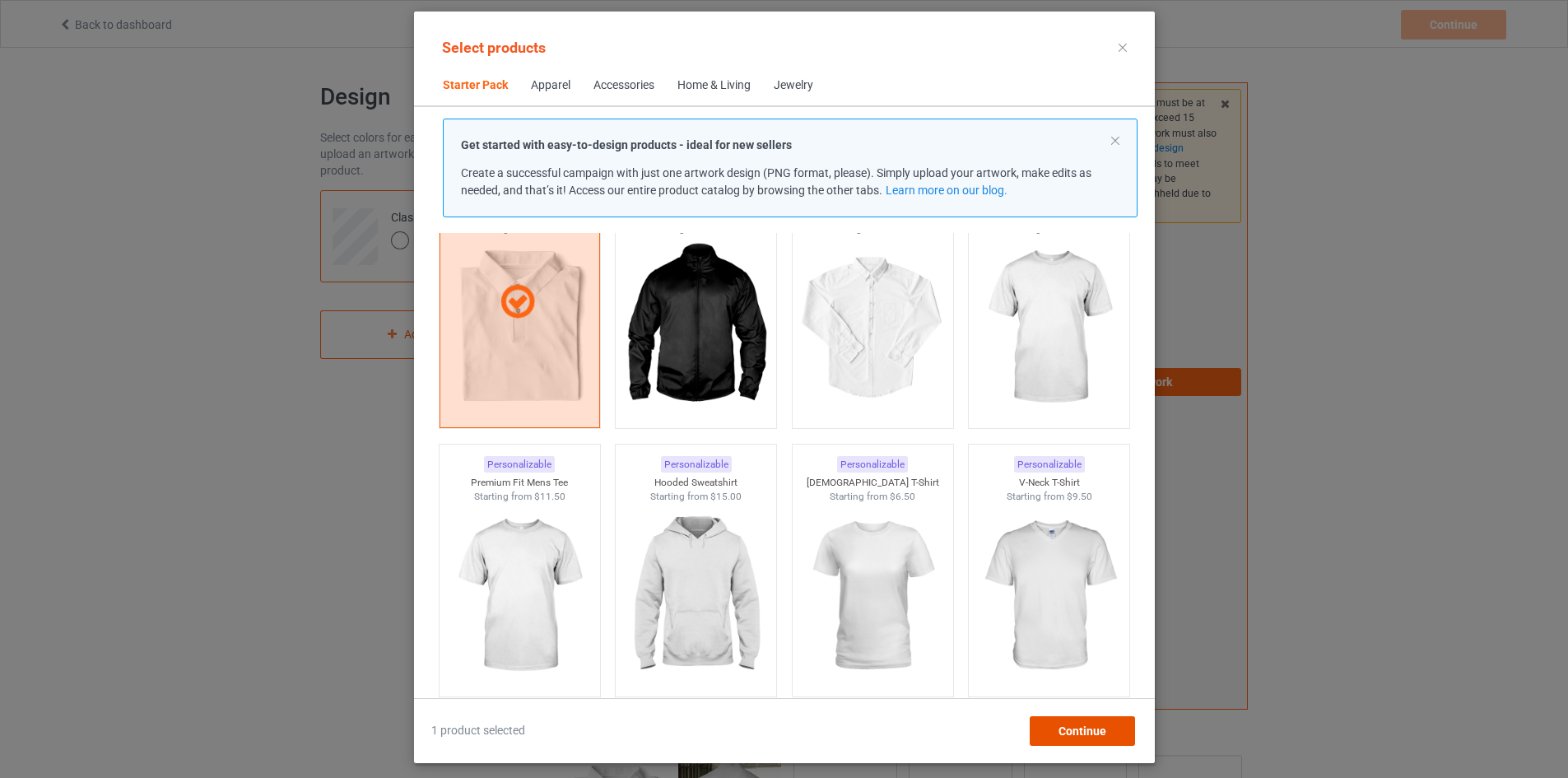
click at [1105, 735] on span "Continue" at bounding box center [1081, 731] width 48 height 13
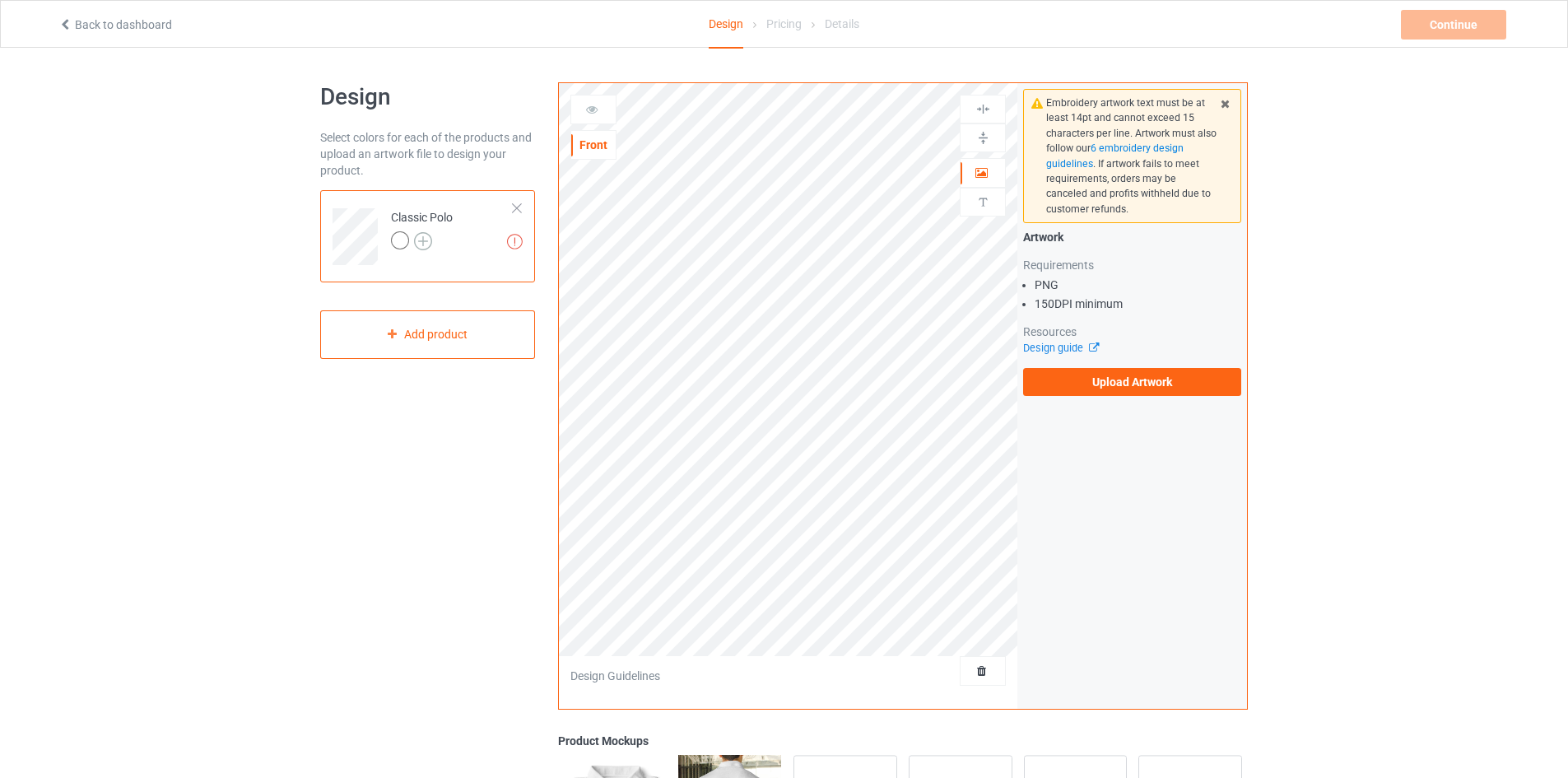
click at [426, 242] on img at bounding box center [422, 241] width 18 height 18
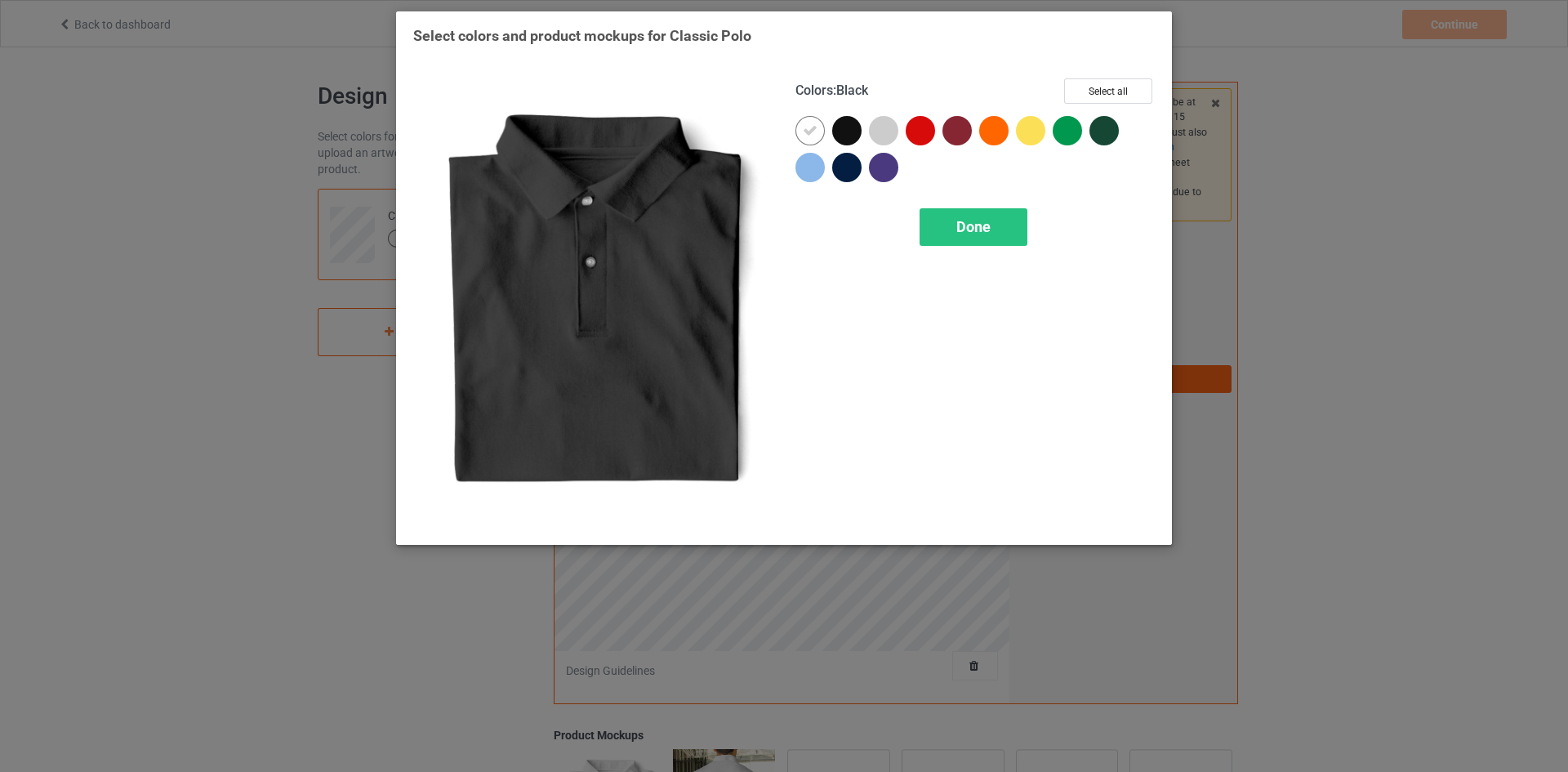
click at [843, 121] on div at bounding box center [847, 130] width 30 height 30
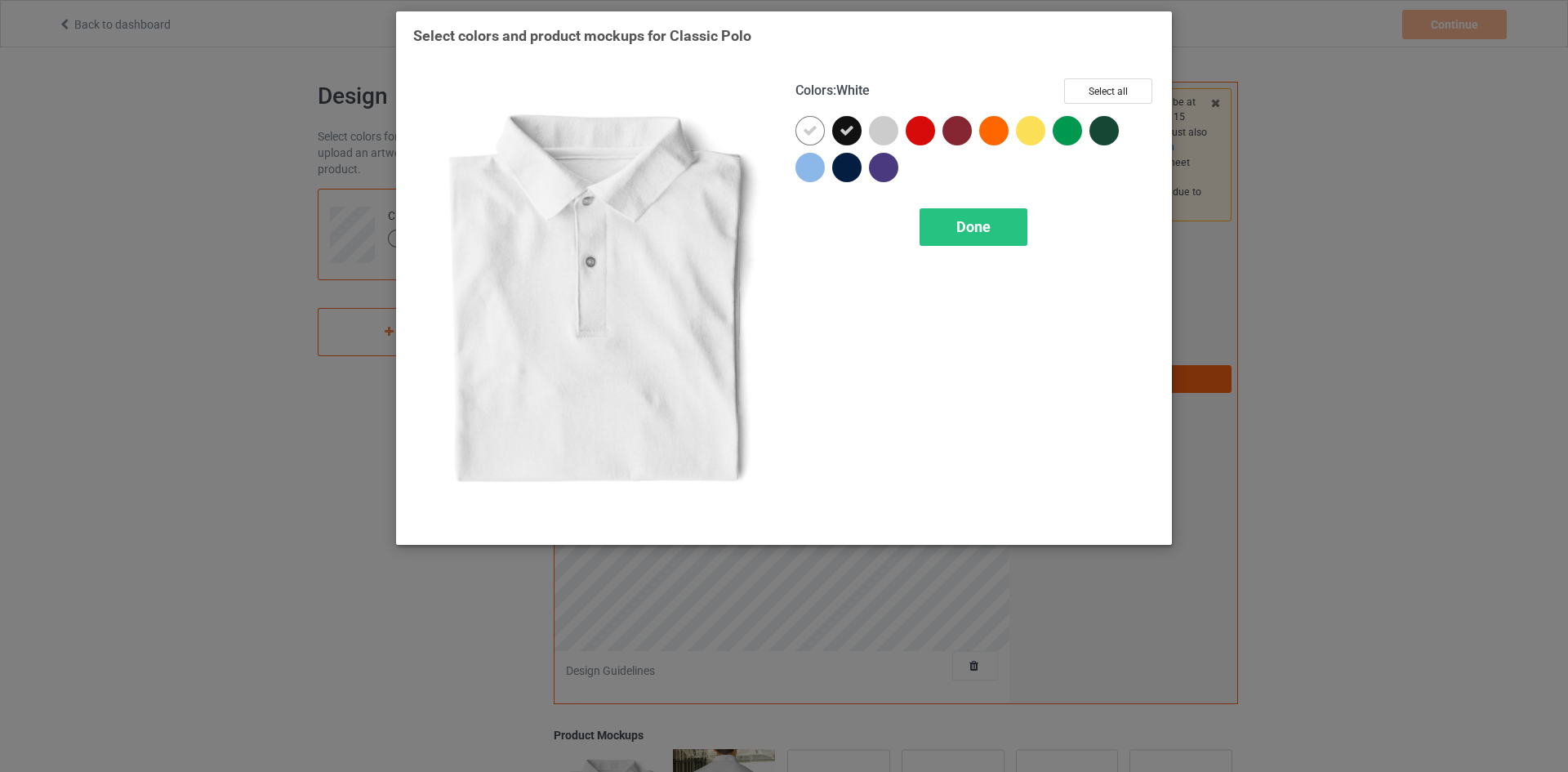
click at [807, 143] on div at bounding box center [810, 130] width 30 height 30
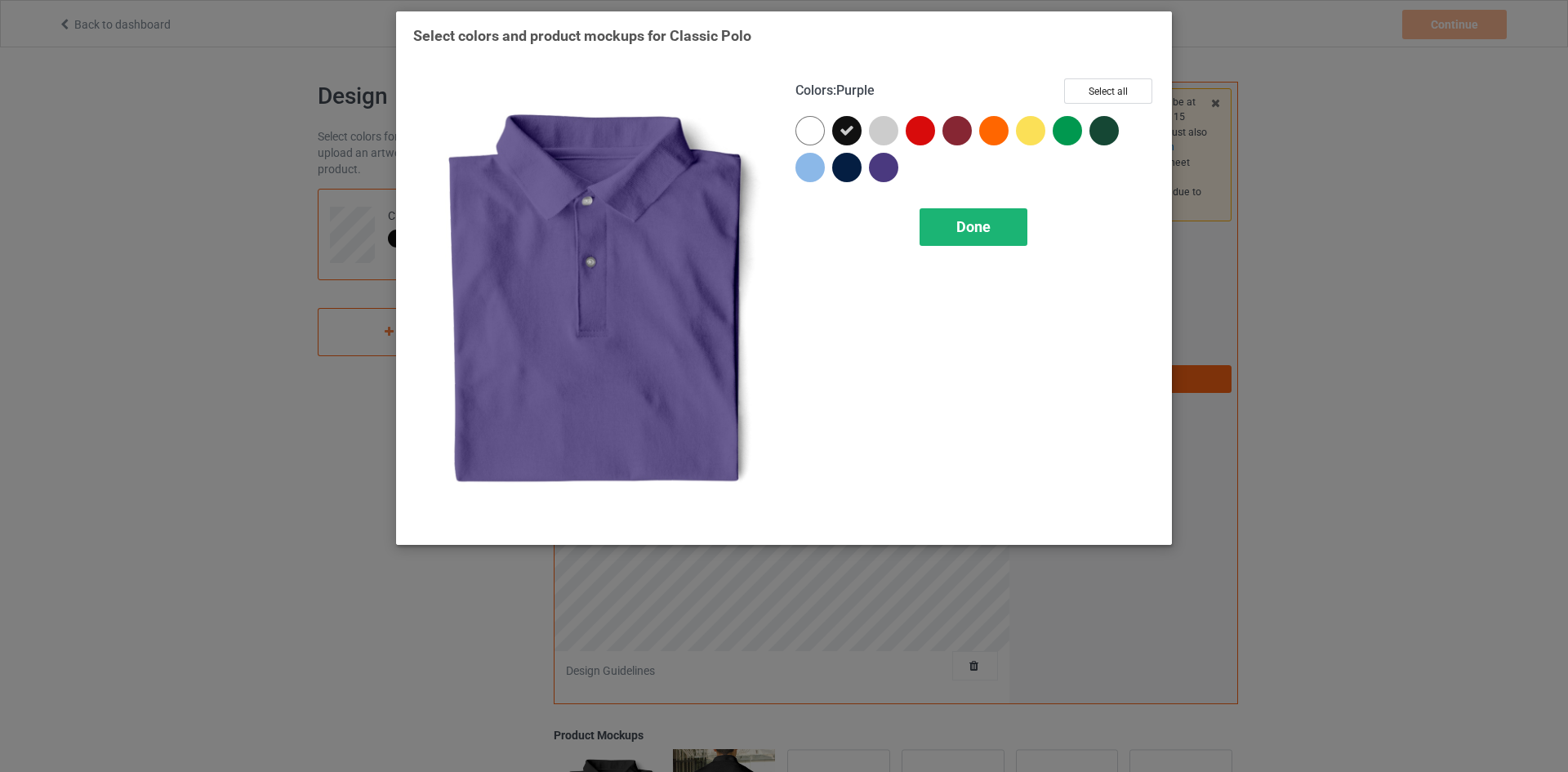
click at [978, 241] on div "Done" at bounding box center [973, 227] width 108 height 37
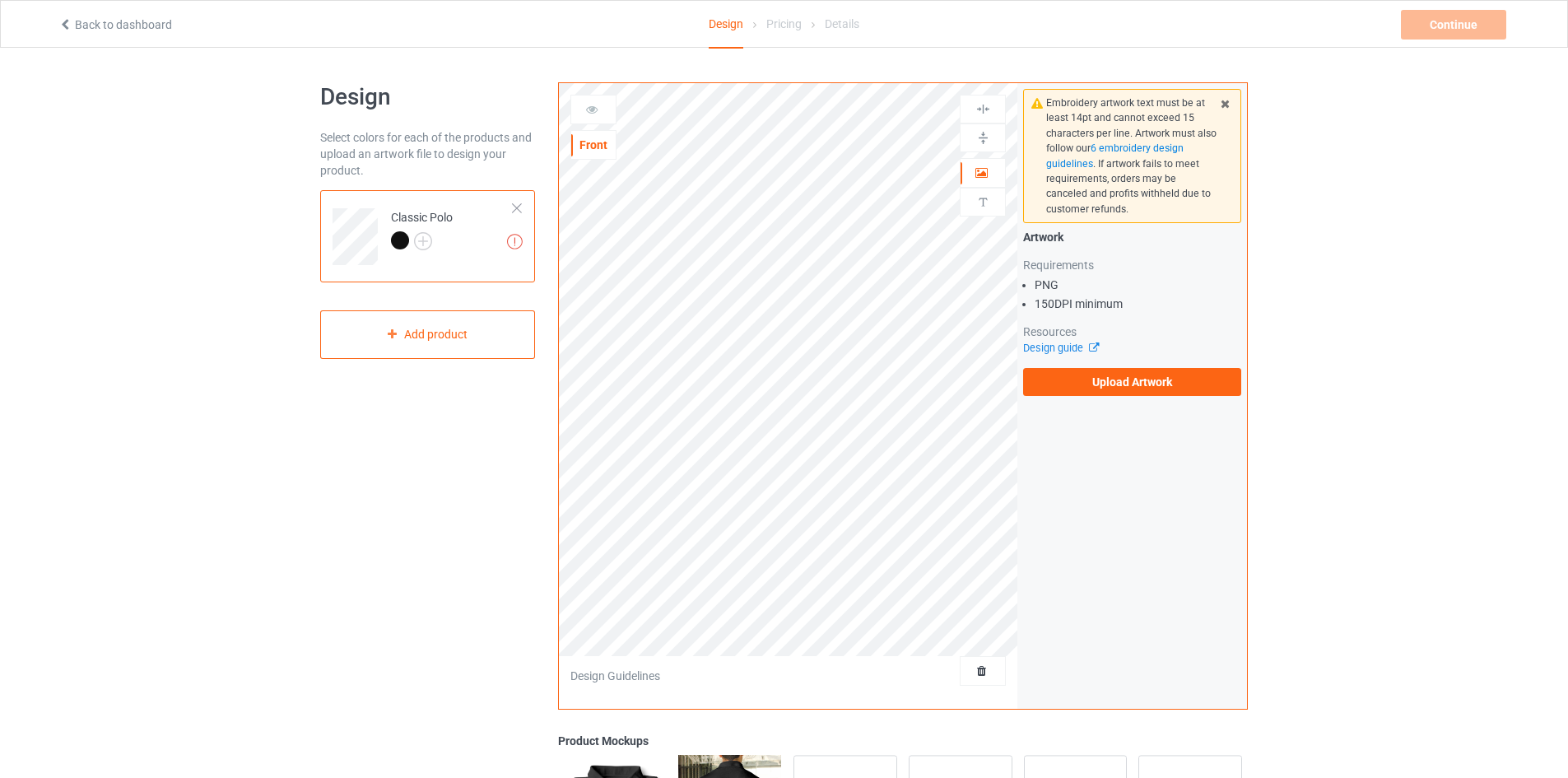
click at [395, 240] on div at bounding box center [400, 240] width 18 height 18
click at [1083, 374] on label "Upload Artwork" at bounding box center [1131, 382] width 218 height 28
click at [0, 0] on input "Upload Artwork" at bounding box center [0, 0] width 0 height 0
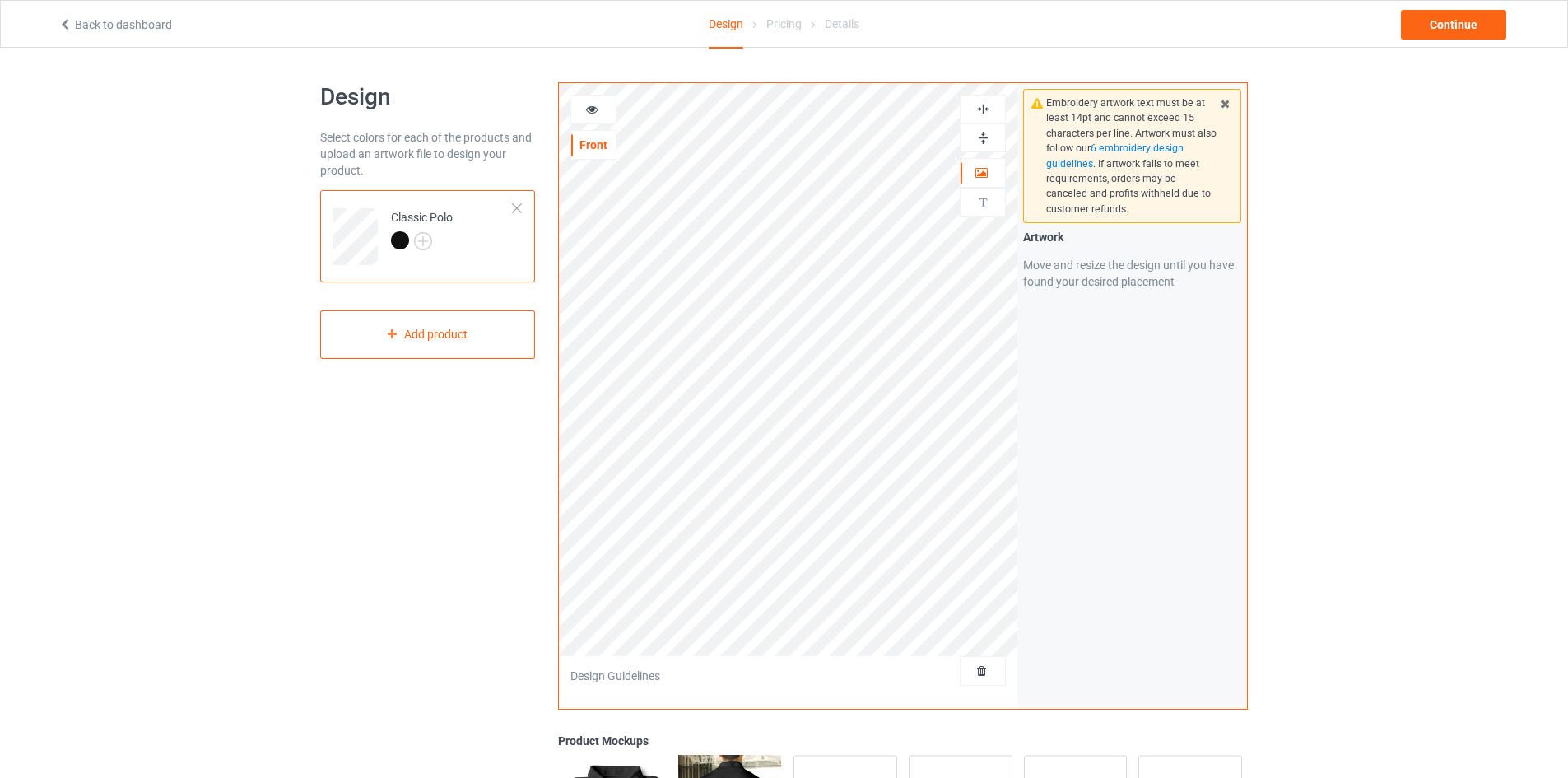
click at [1044, 416] on div "Embroidery artwork text must be at least 14pt and cannot exceed 15 characters p…" at bounding box center [1131, 395] width 229 height 626
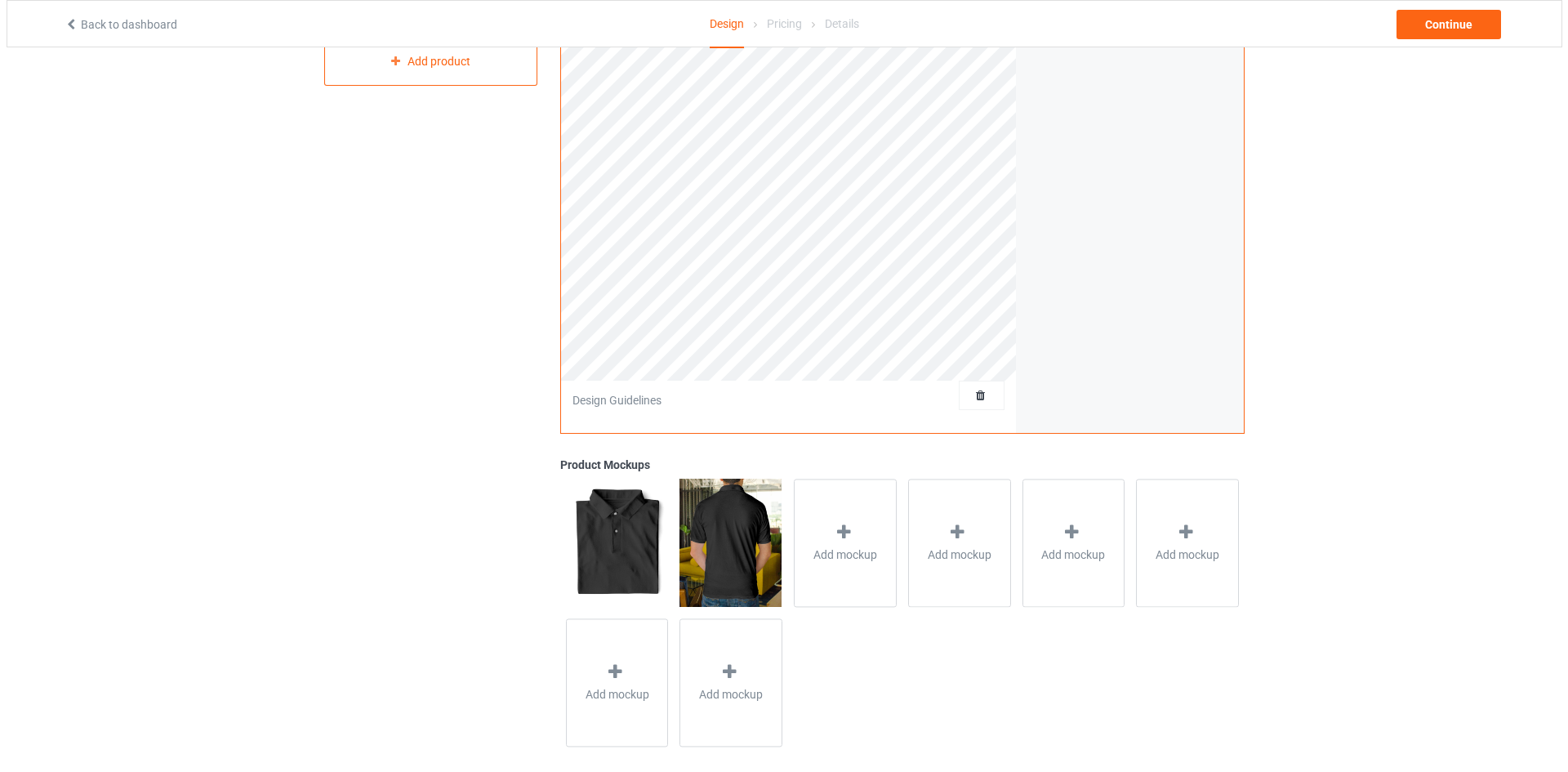
scroll to position [272, 0]
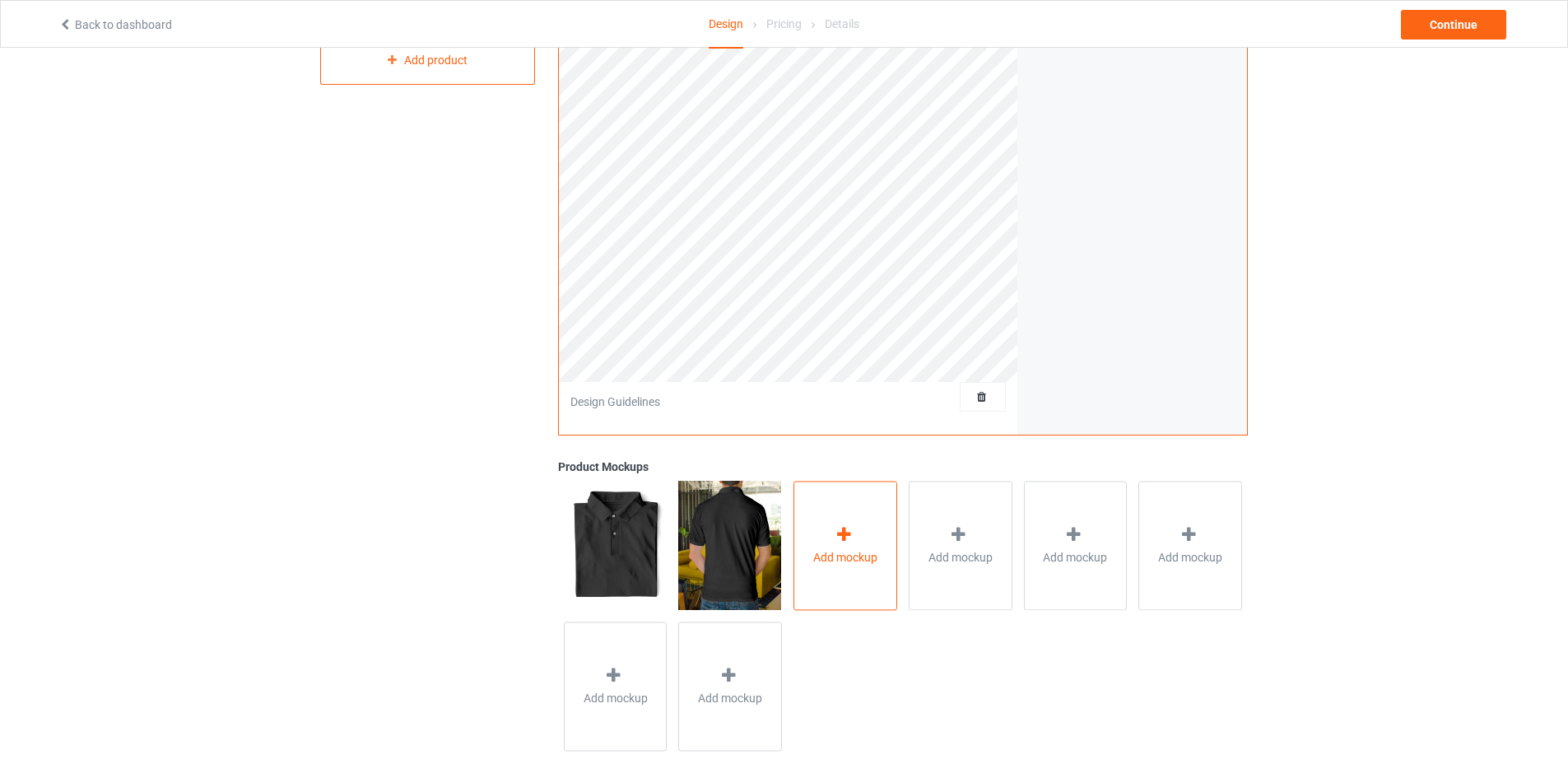
click at [879, 532] on div "Add mockup" at bounding box center [845, 546] width 104 height 129
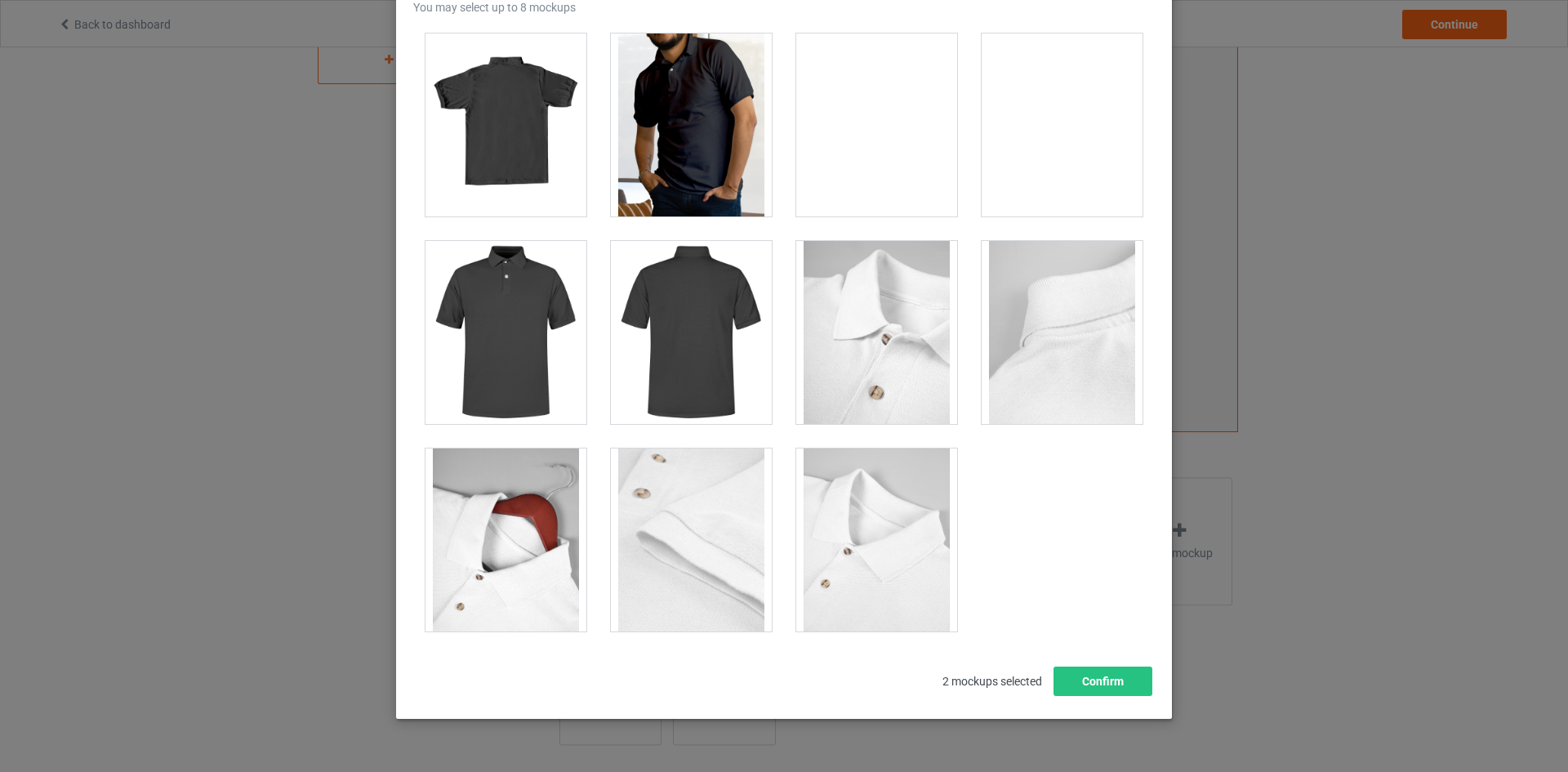
scroll to position [138, 0]
click at [562, 542] on div at bounding box center [506, 539] width 161 height 183
click at [683, 499] on div at bounding box center [692, 539] width 161 height 183
click at [809, 406] on div at bounding box center [877, 331] width 161 height 183
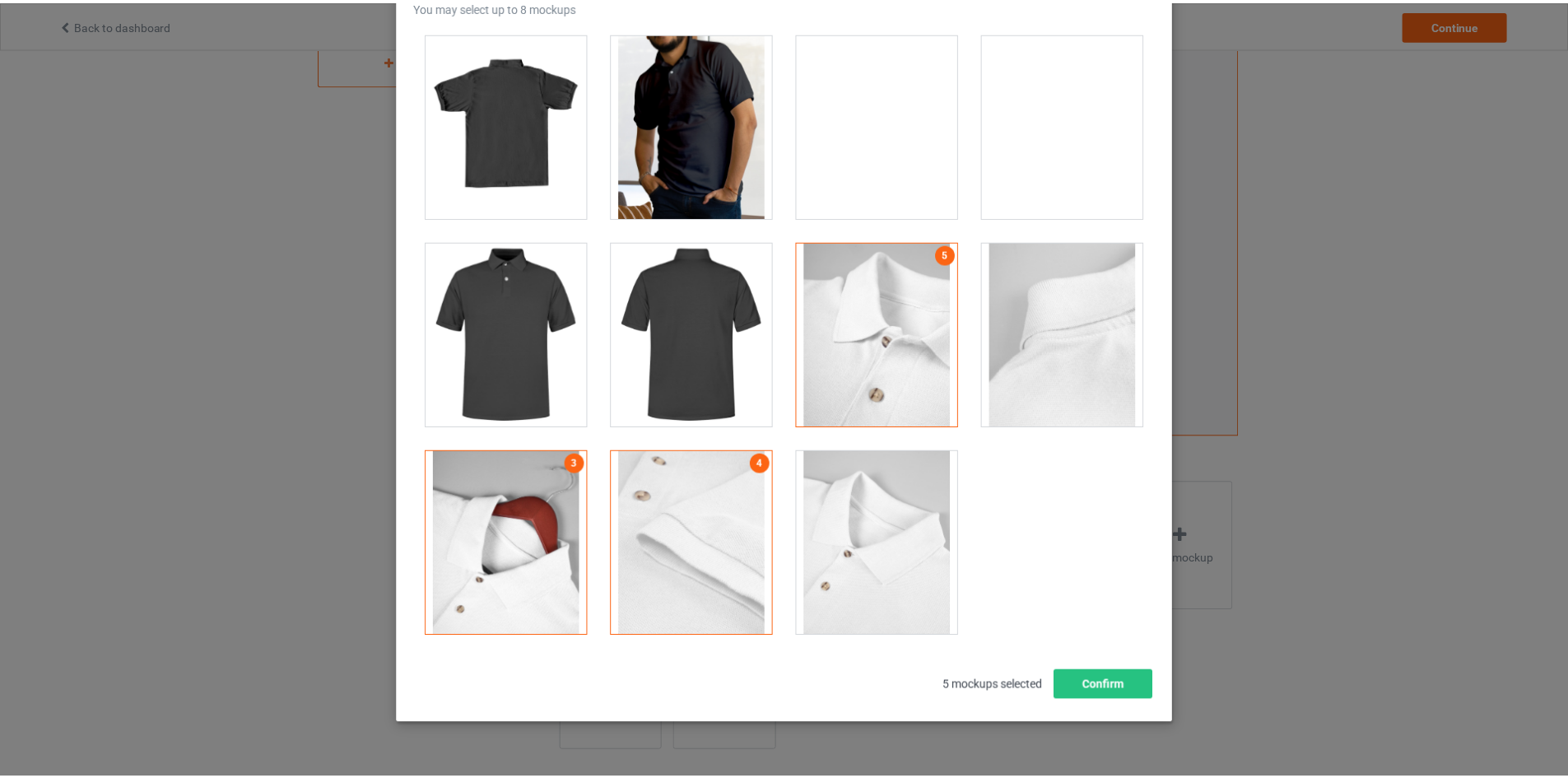
scroll to position [0, 0]
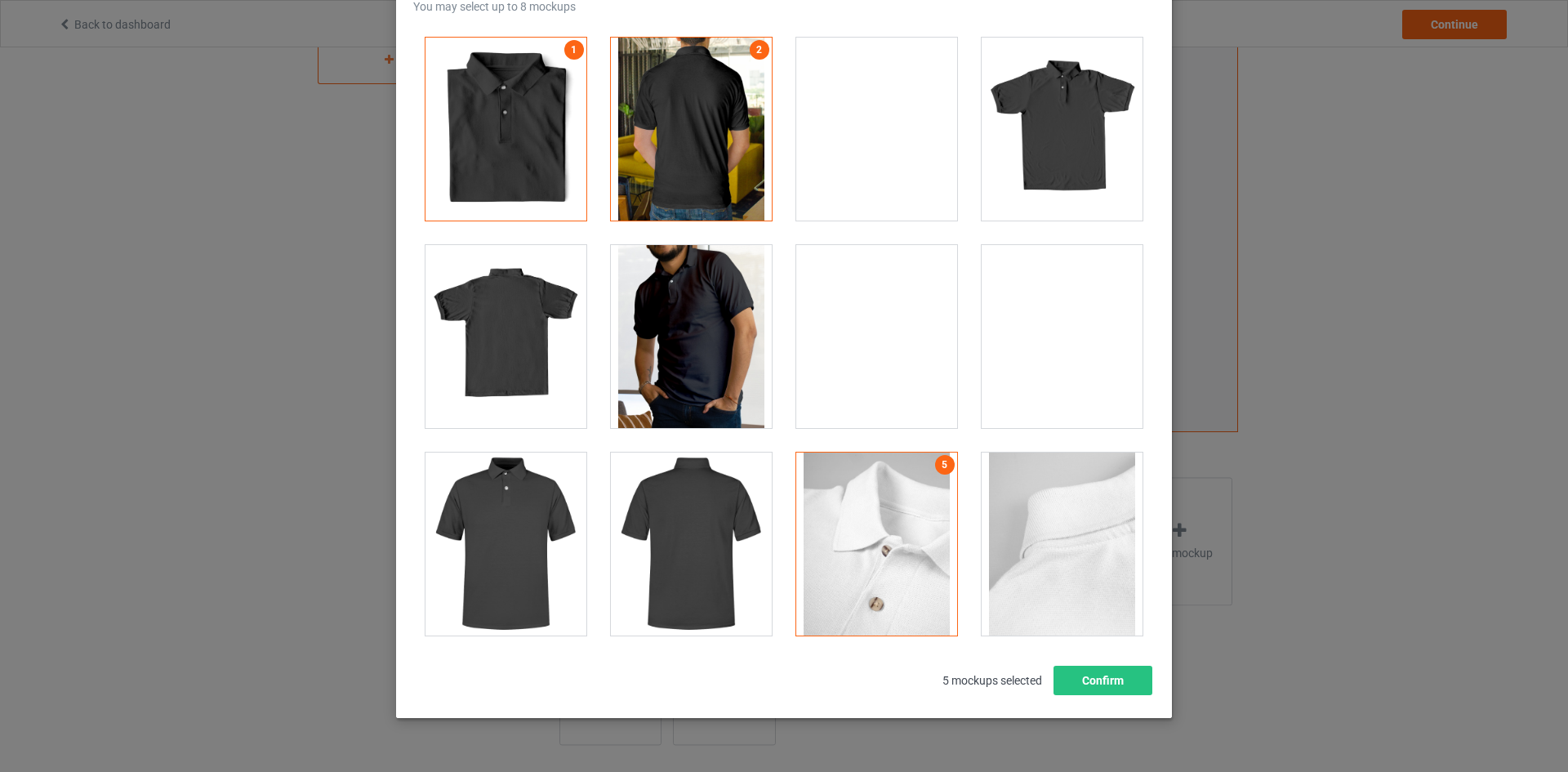
click at [674, 349] on div at bounding box center [692, 336] width 161 height 183
click at [1093, 679] on button "Confirm" at bounding box center [1102, 680] width 99 height 30
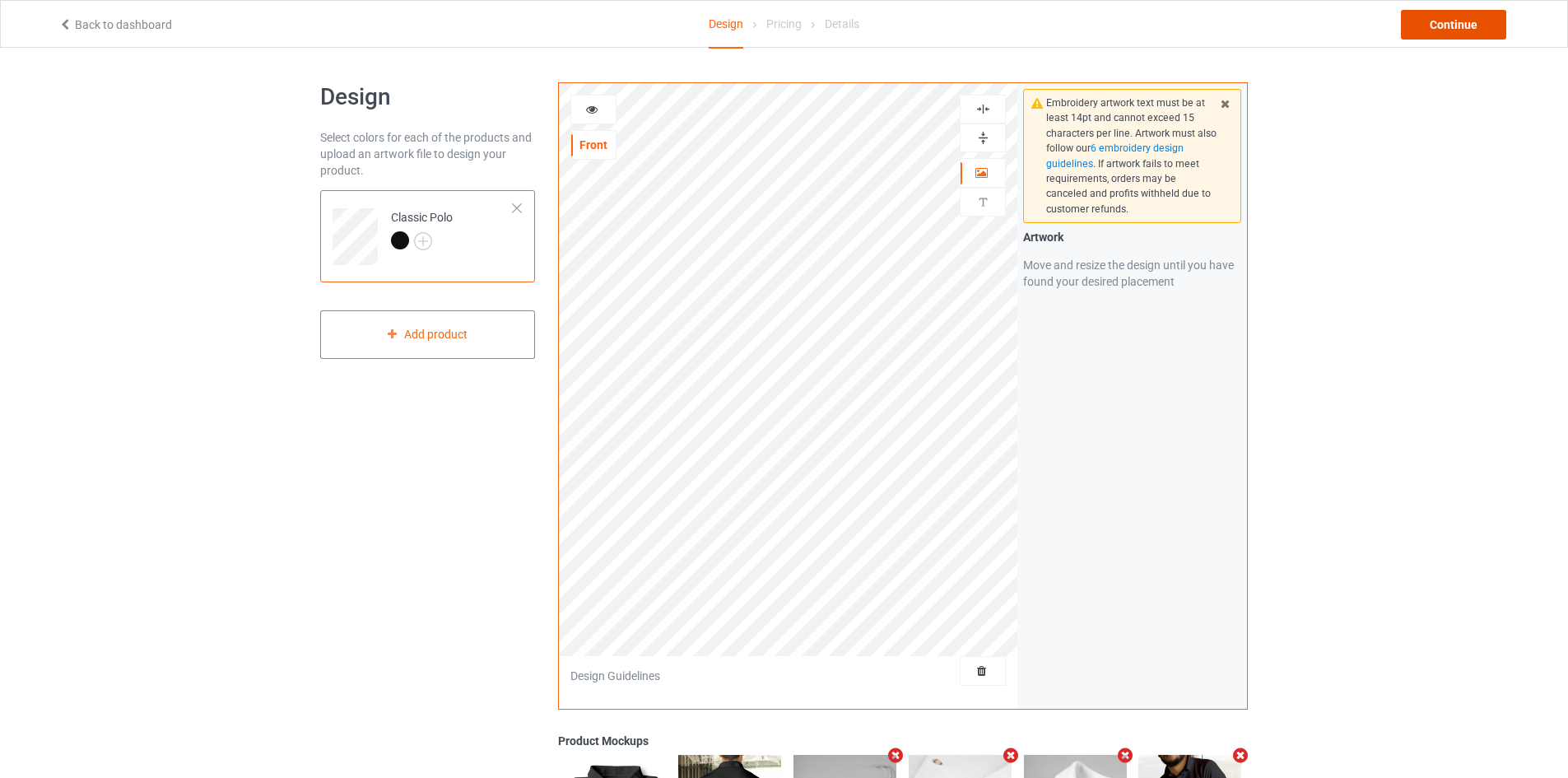
click at [1423, 25] on div "Continue" at bounding box center [1452, 24] width 105 height 30
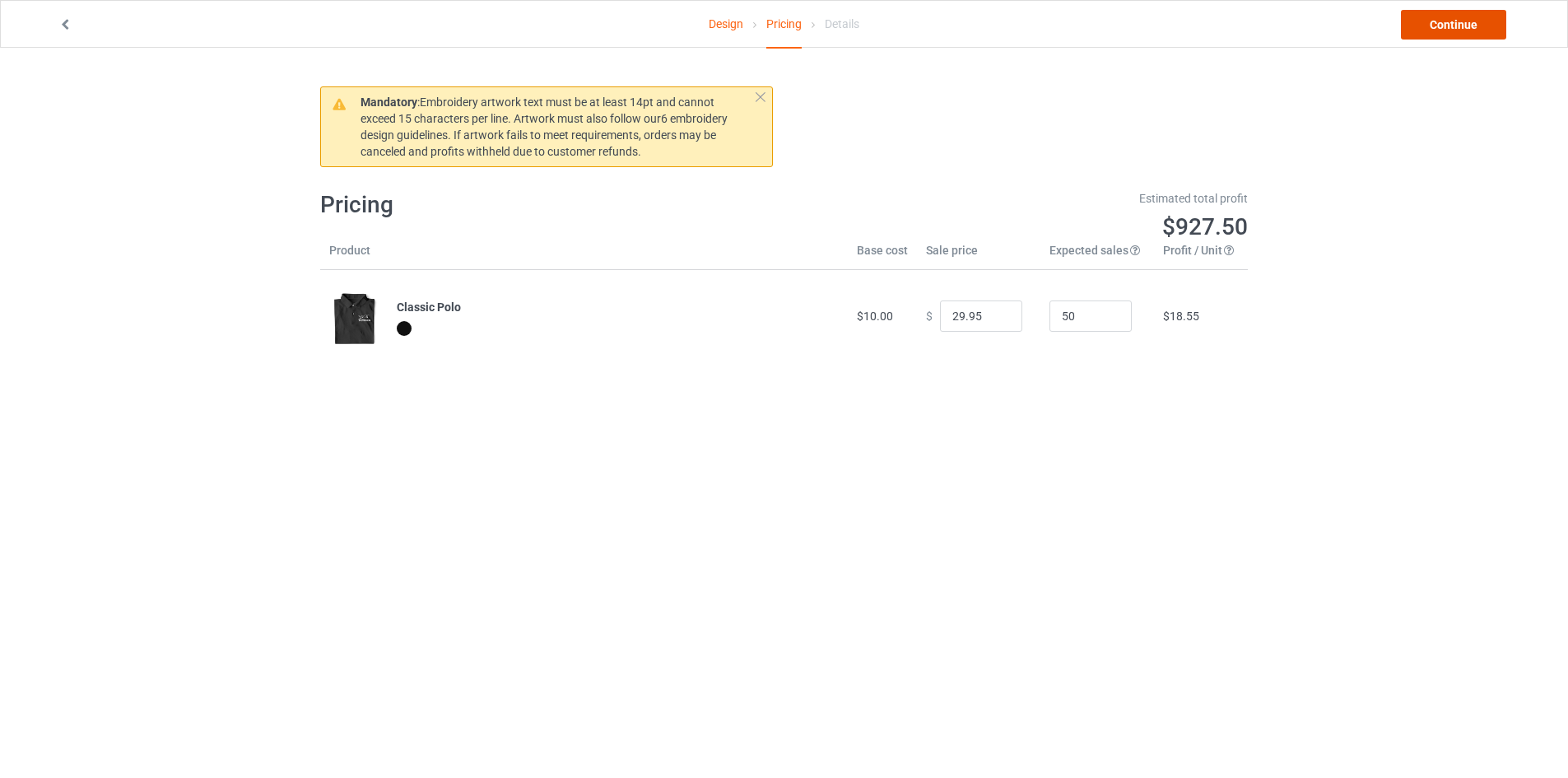
click at [1416, 37] on link "Continue" at bounding box center [1452, 24] width 105 height 30
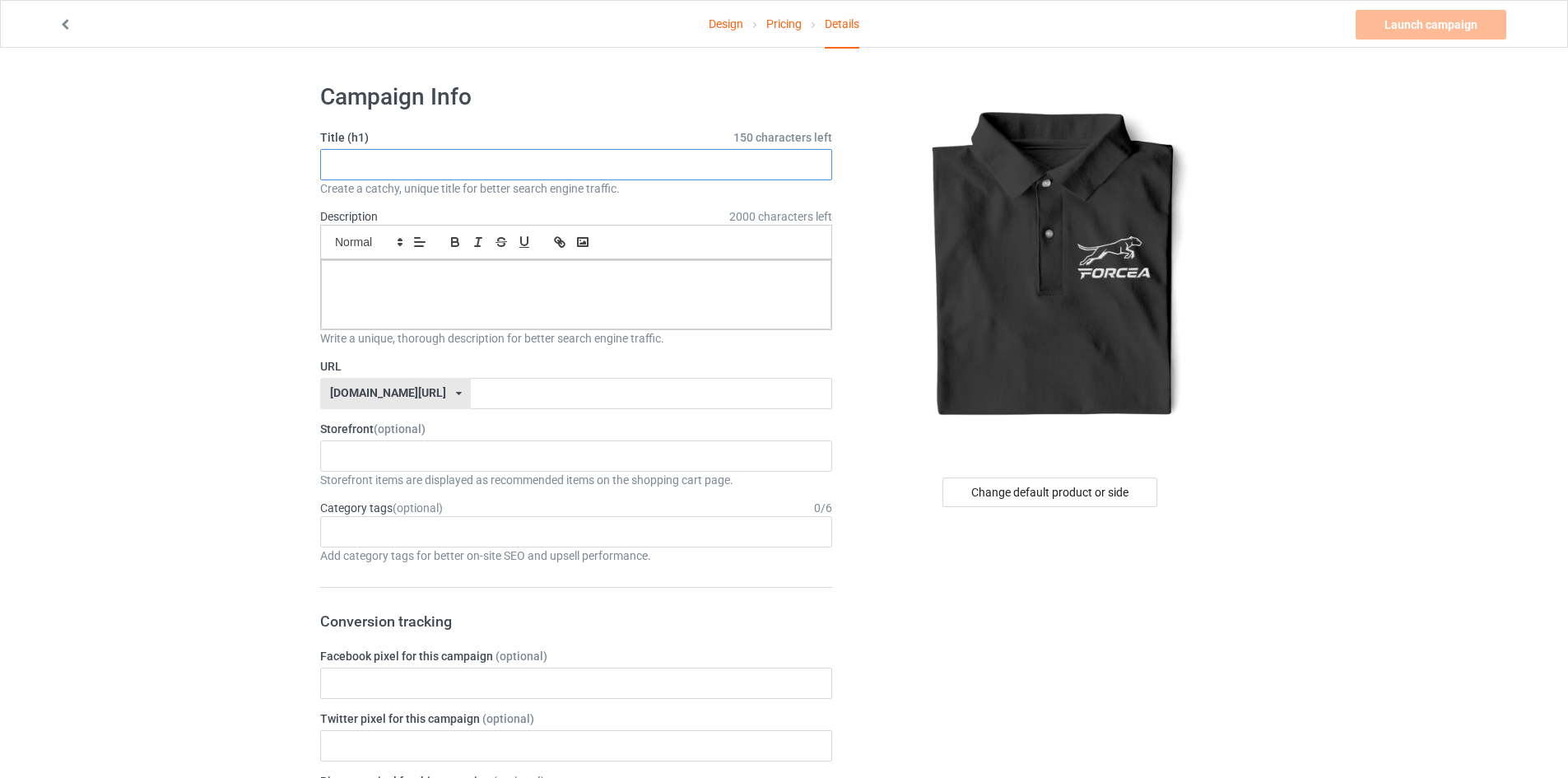
click at [630, 162] on input "text" at bounding box center [575, 165] width 512 height 31
type input "ffhsdfkjhsdfsd"
click at [518, 283] on p at bounding box center [576, 279] width 484 height 15
click at [475, 404] on input "text" at bounding box center [651, 393] width 360 height 31
type input "dsfvsdkjfhs"
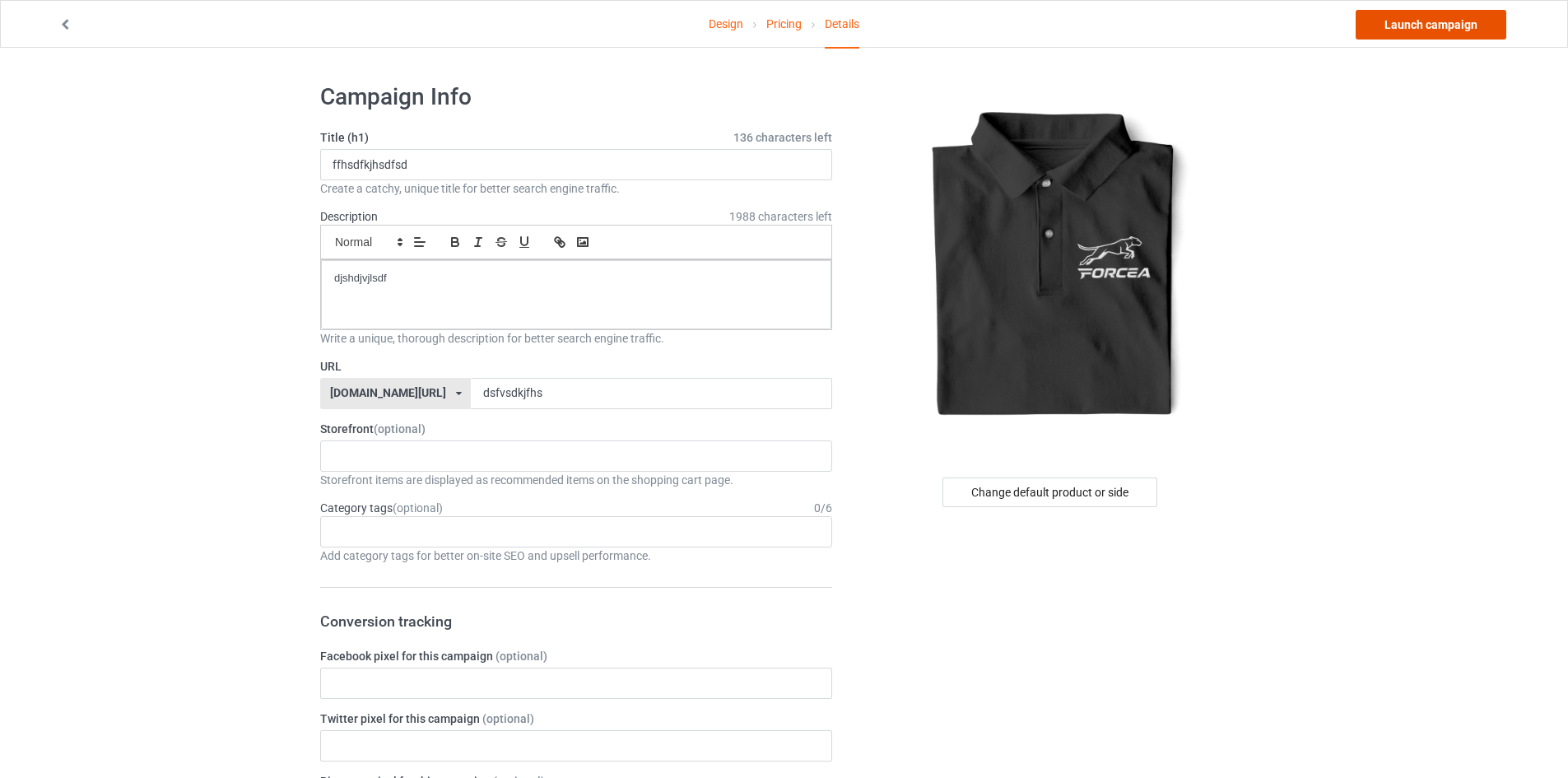
click at [1468, 25] on link "Launch campaign" at bounding box center [1430, 24] width 150 height 30
